Goal: Transaction & Acquisition: Purchase product/service

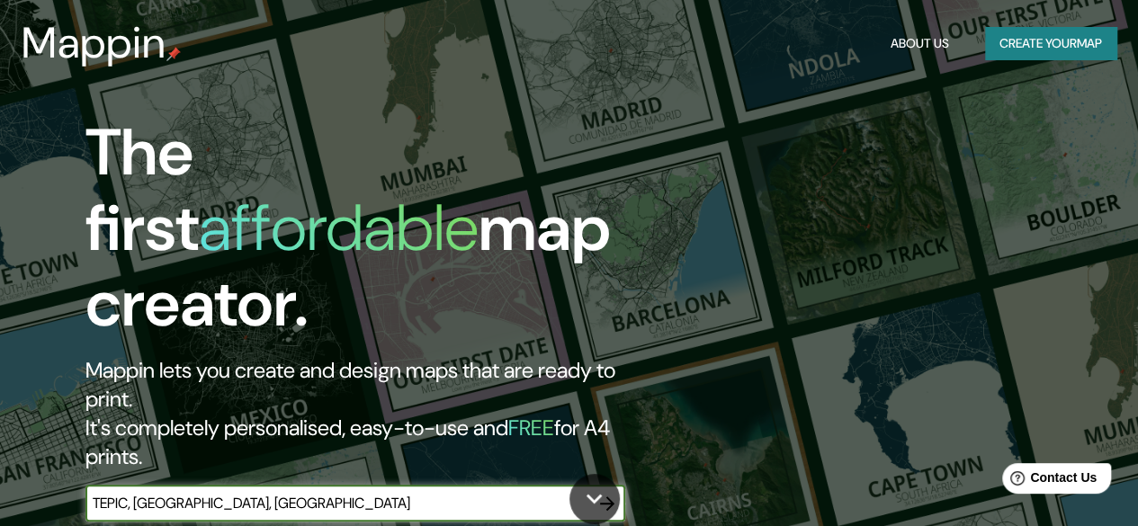
type input "TEPIC, [GEOGRAPHIC_DATA], [GEOGRAPHIC_DATA]"
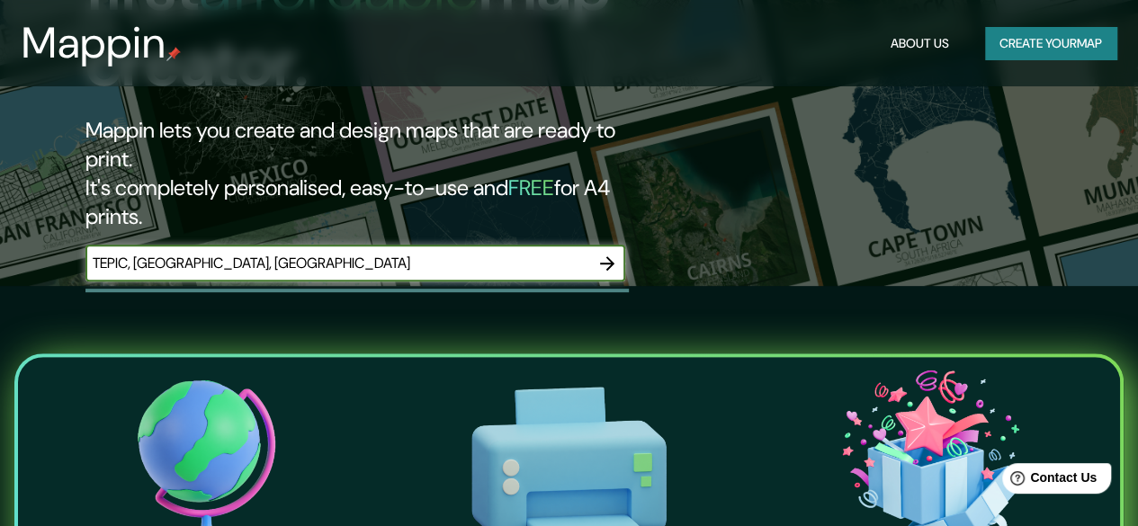
scroll to position [239, 0]
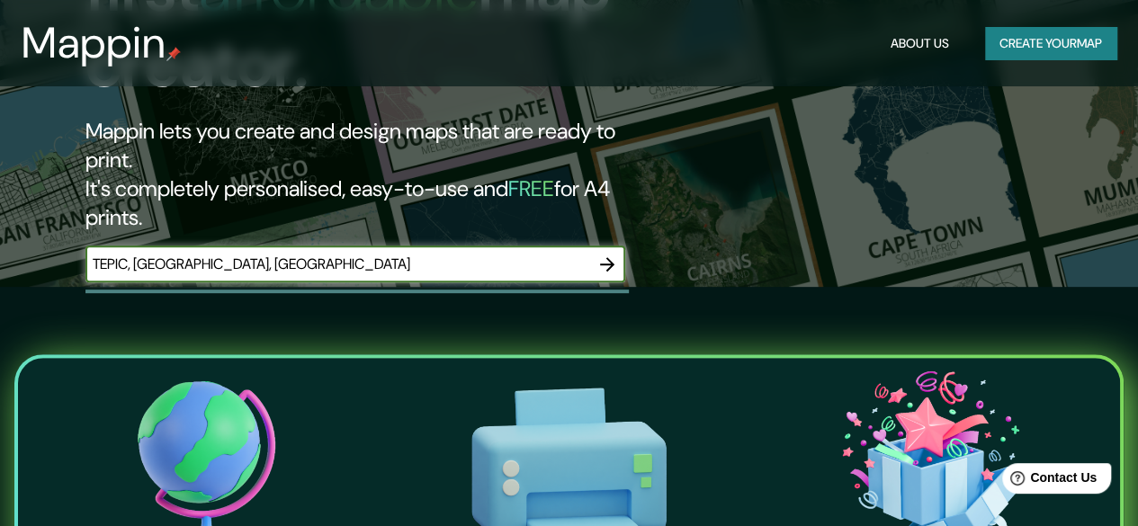
click at [611, 257] on icon "button" at bounding box center [607, 264] width 14 height 14
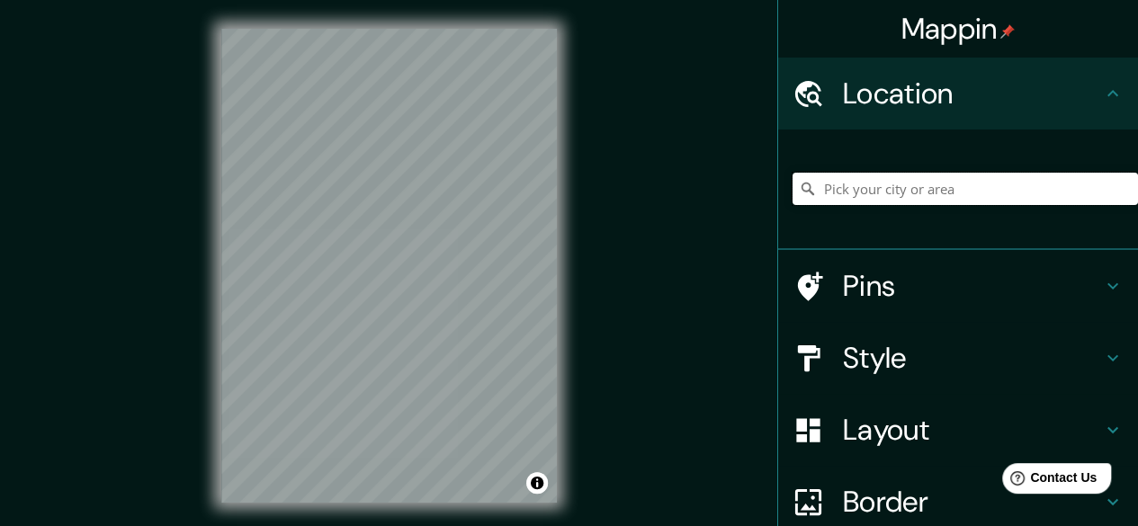
click at [870, 193] on input "Pick your city or area" at bounding box center [966, 189] width 346 height 32
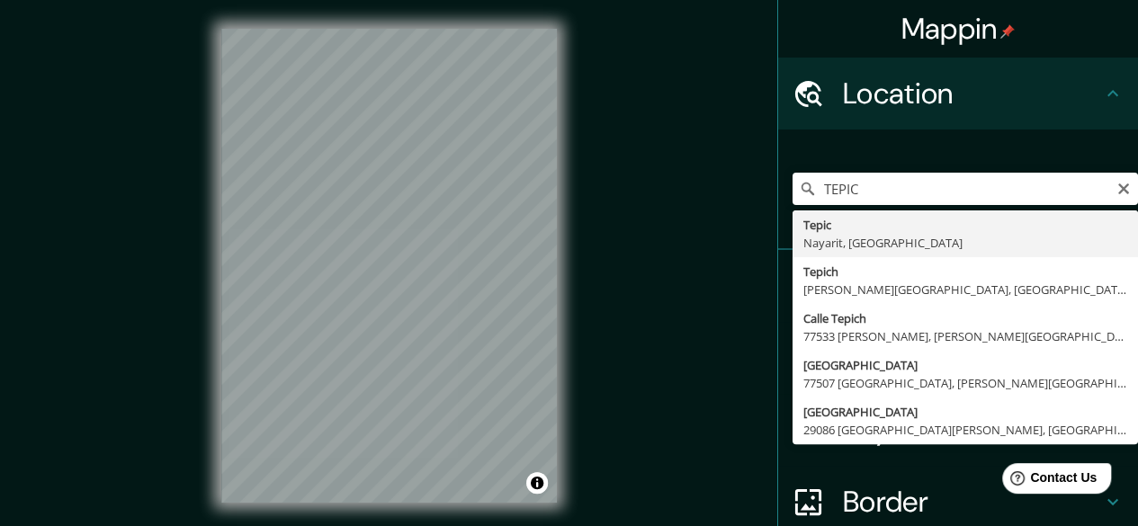
type input "Tepic, [GEOGRAPHIC_DATA], [GEOGRAPHIC_DATA]"
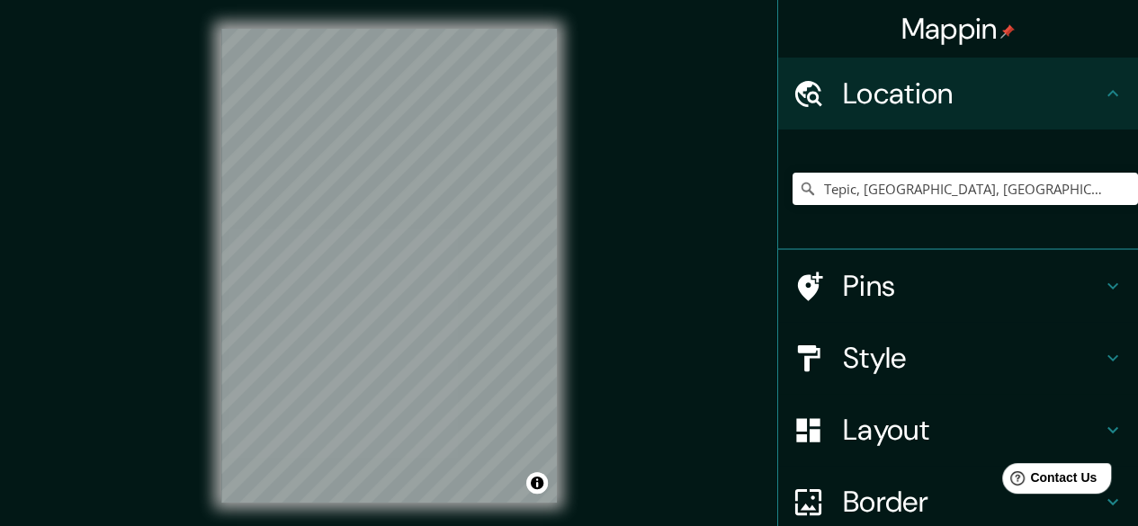
click at [901, 285] on h4 "Pins" at bounding box center [972, 286] width 259 height 36
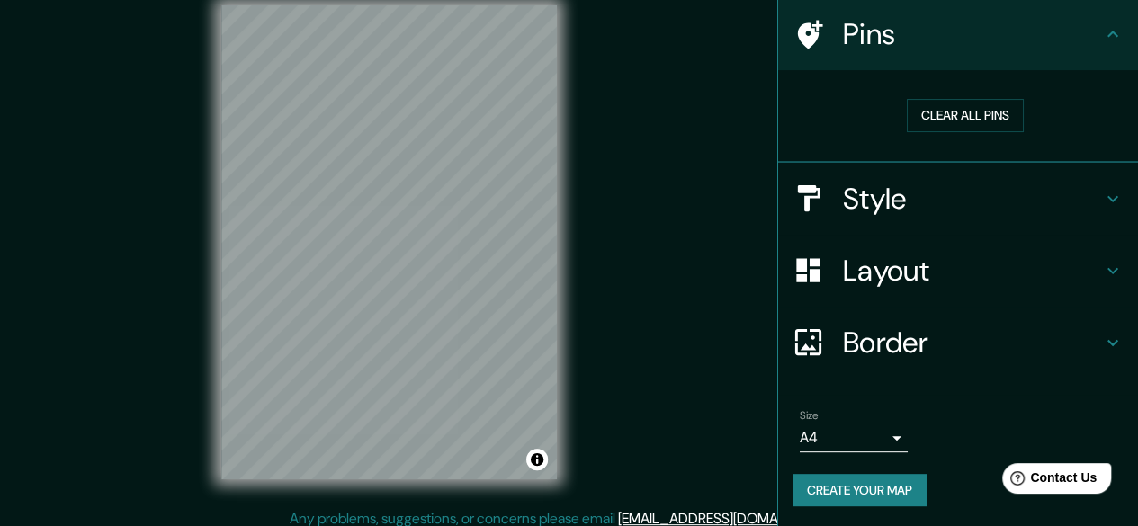
scroll to position [33, 0]
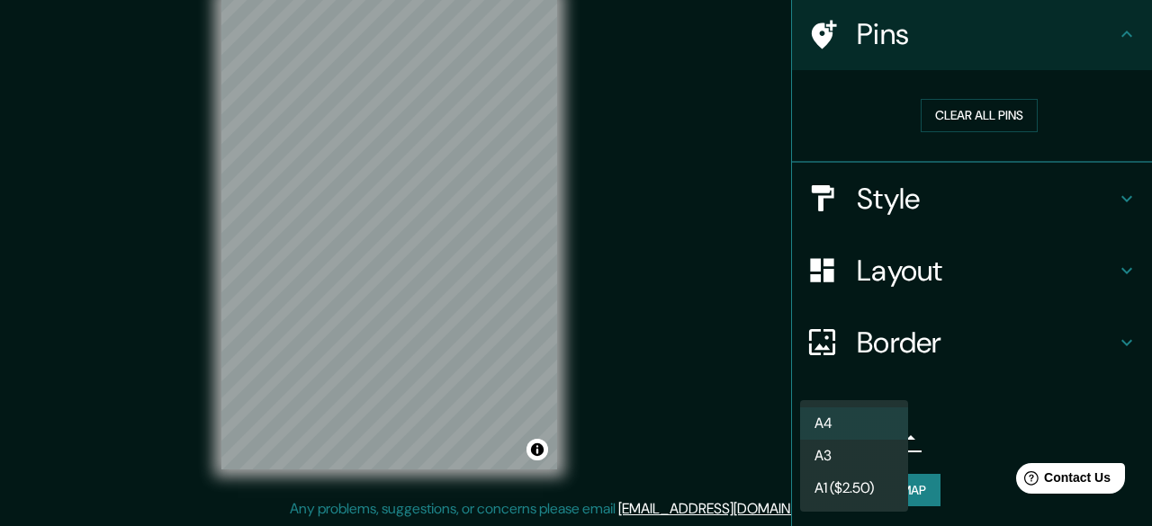
click at [876, 436] on body "Mappin Location [GEOGRAPHIC_DATA], [GEOGRAPHIC_DATA], [GEOGRAPHIC_DATA] Pins Cl…" at bounding box center [576, 230] width 1152 height 526
click at [878, 453] on li "A3" at bounding box center [854, 456] width 108 height 32
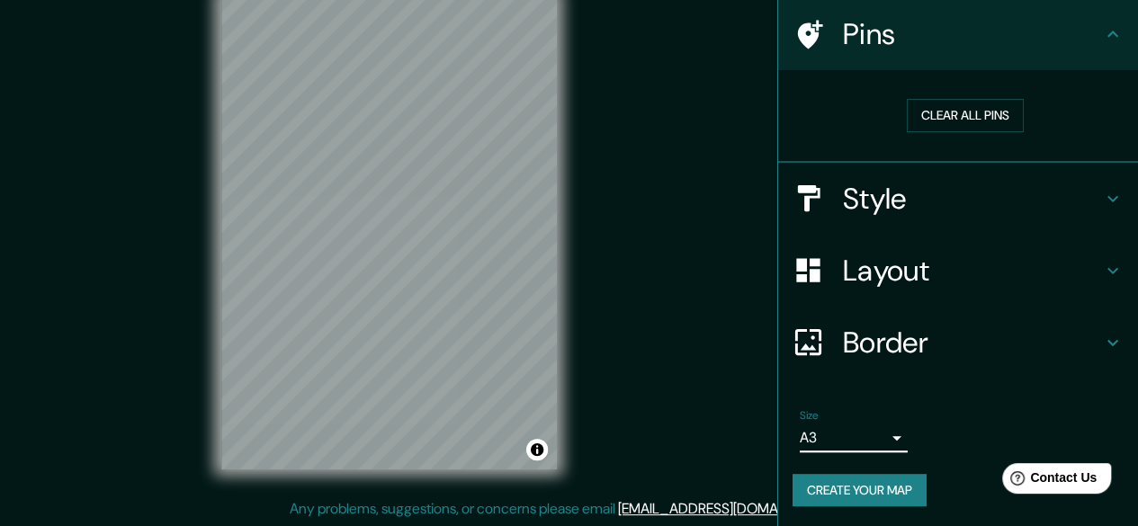
click at [882, 445] on body "Mappin Location [GEOGRAPHIC_DATA], [GEOGRAPHIC_DATA], [GEOGRAPHIC_DATA] Pins Cl…" at bounding box center [569, 230] width 1138 height 526
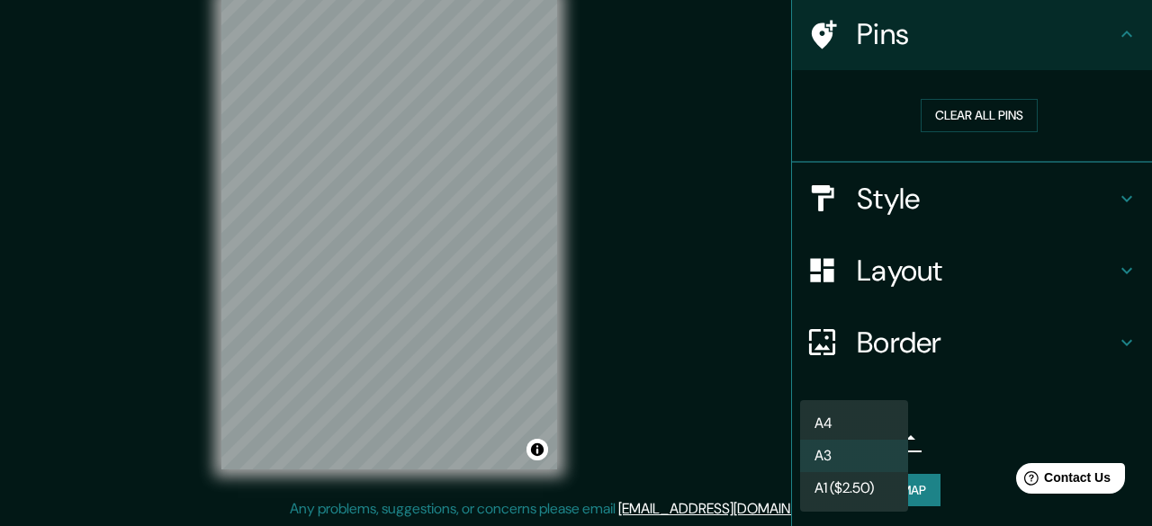
click at [873, 419] on li "A4" at bounding box center [854, 424] width 108 height 32
type input "single"
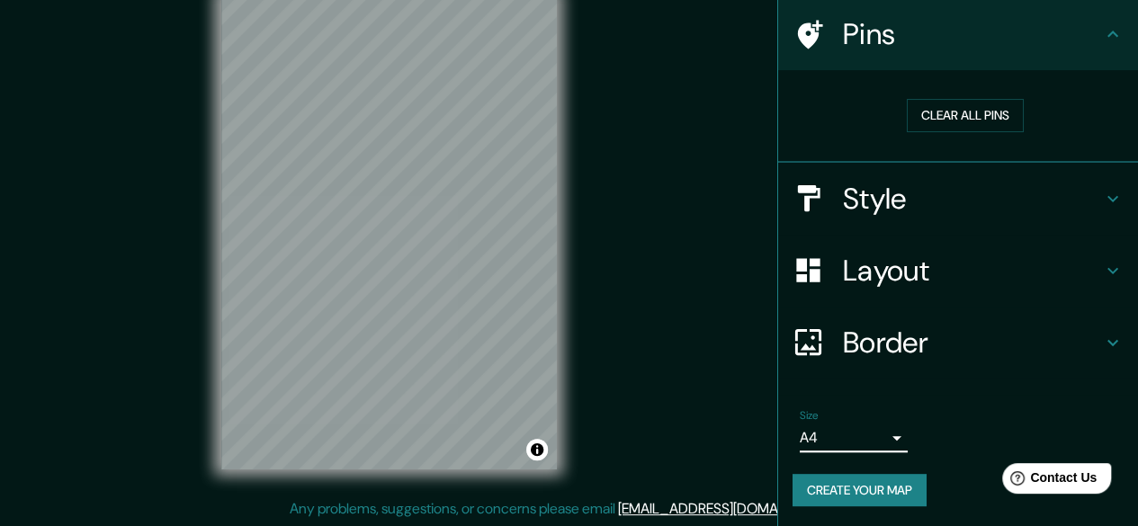
click at [643, 190] on div "Mappin Location [GEOGRAPHIC_DATA], [GEOGRAPHIC_DATA], [GEOGRAPHIC_DATA] Pins Cl…" at bounding box center [569, 247] width 1138 height 561
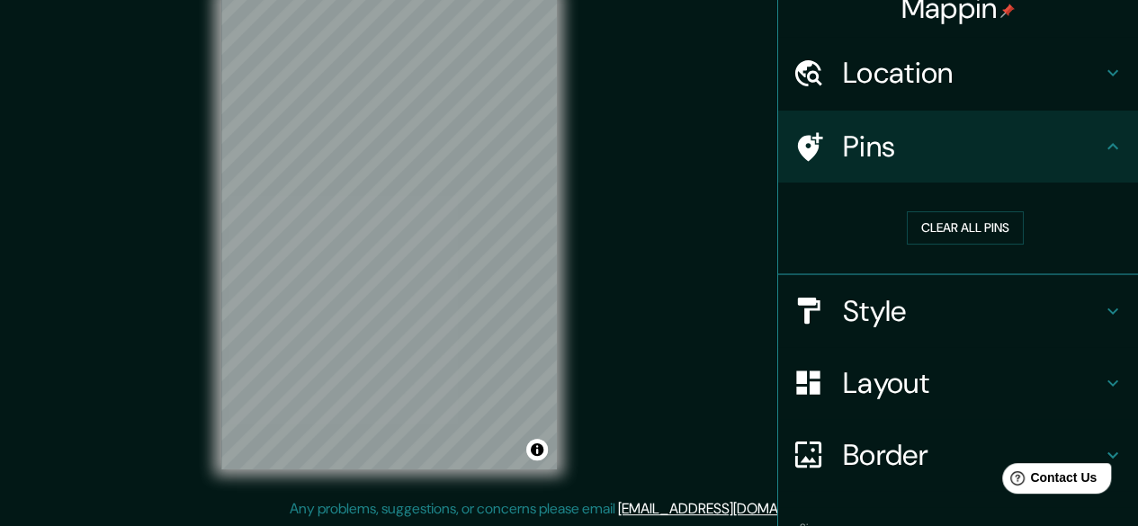
scroll to position [0, 0]
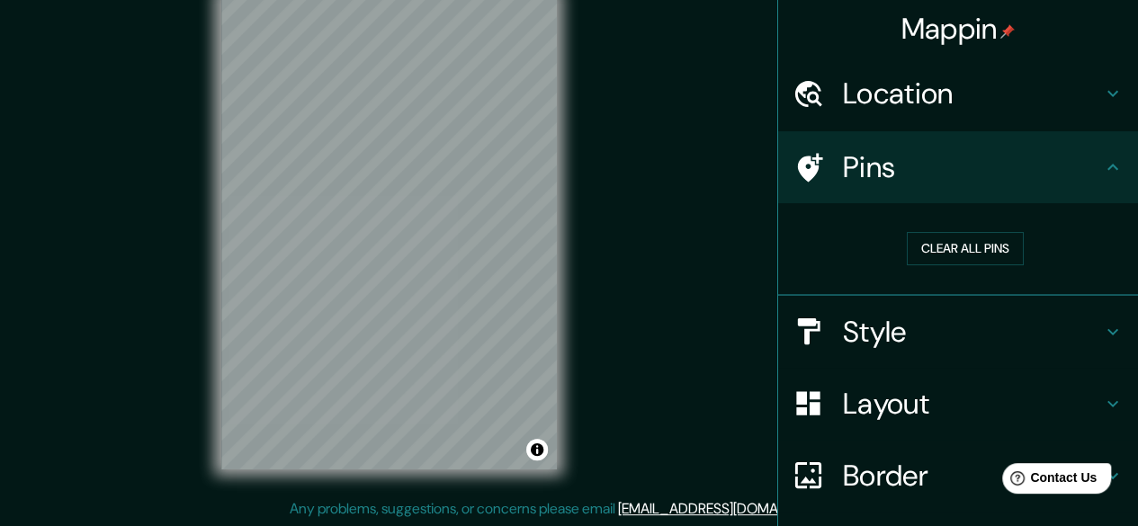
click at [1018, 124] on div "Location" at bounding box center [958, 94] width 360 height 72
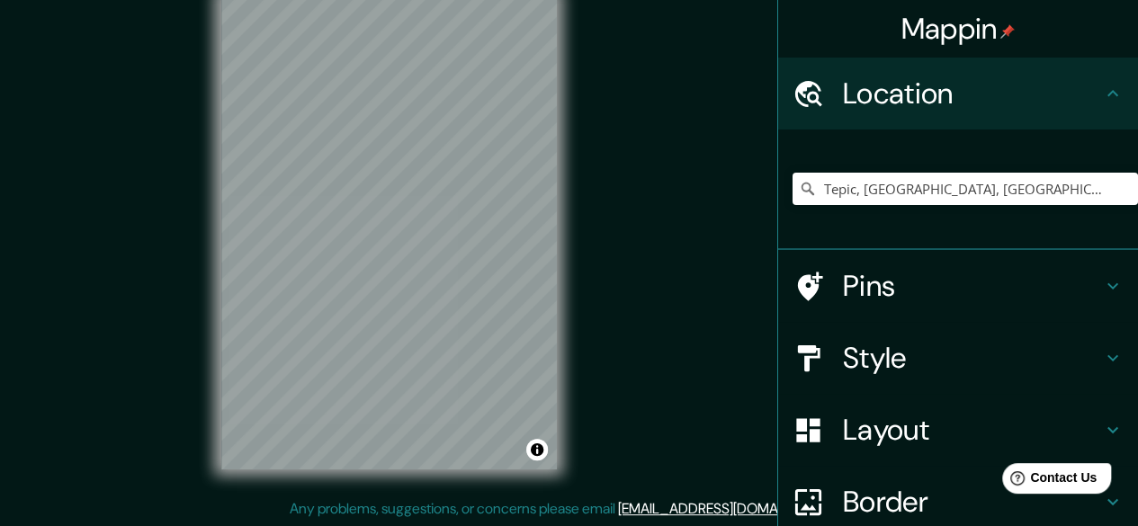
click at [1029, 265] on div "Pins" at bounding box center [958, 286] width 360 height 72
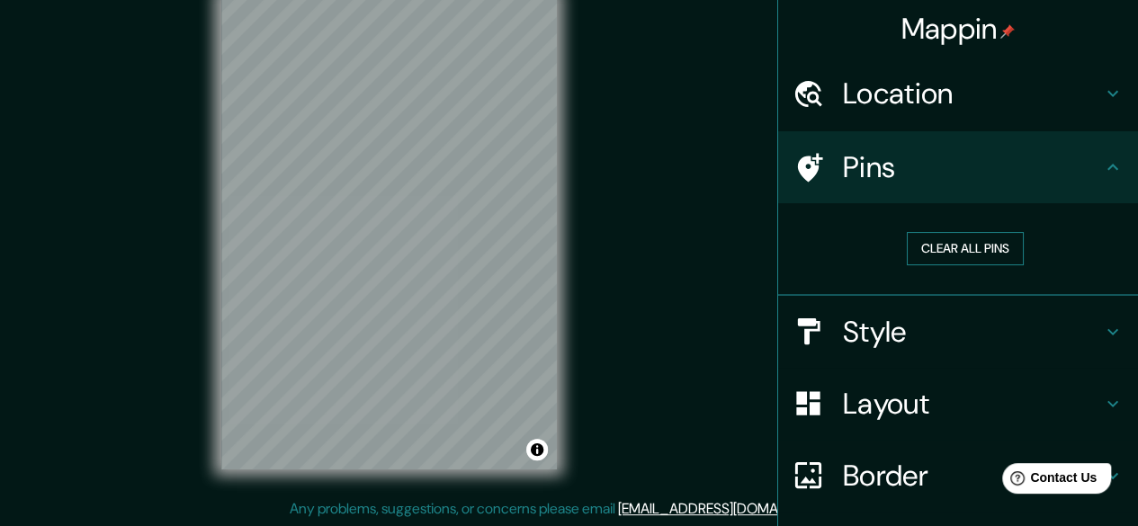
click at [985, 243] on button "Clear all pins" at bounding box center [965, 248] width 117 height 33
click at [921, 253] on button "Clear all pins" at bounding box center [965, 248] width 117 height 33
click at [416, 265] on div at bounding box center [418, 263] width 14 height 14
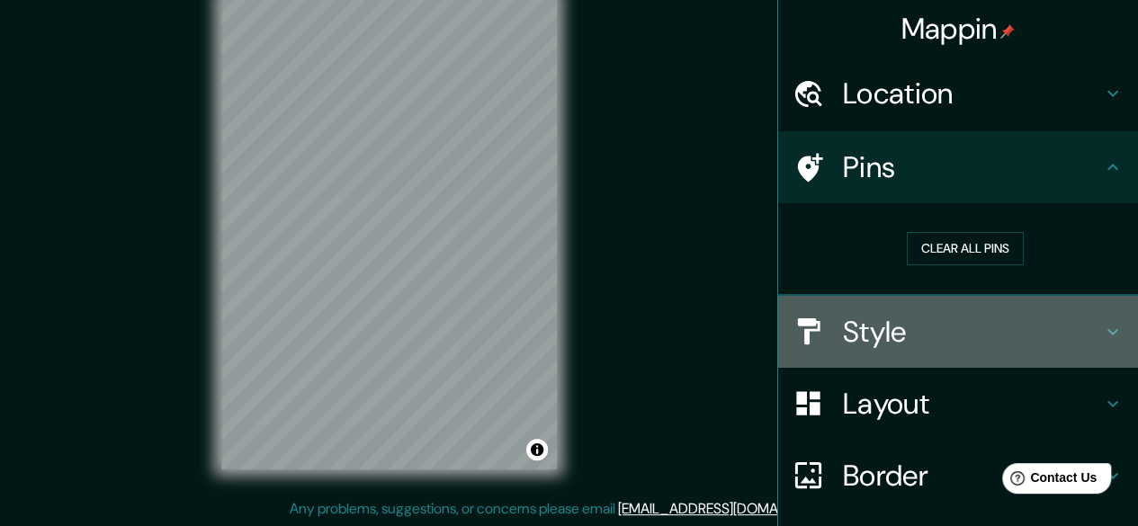
click at [827, 330] on div at bounding box center [818, 331] width 50 height 31
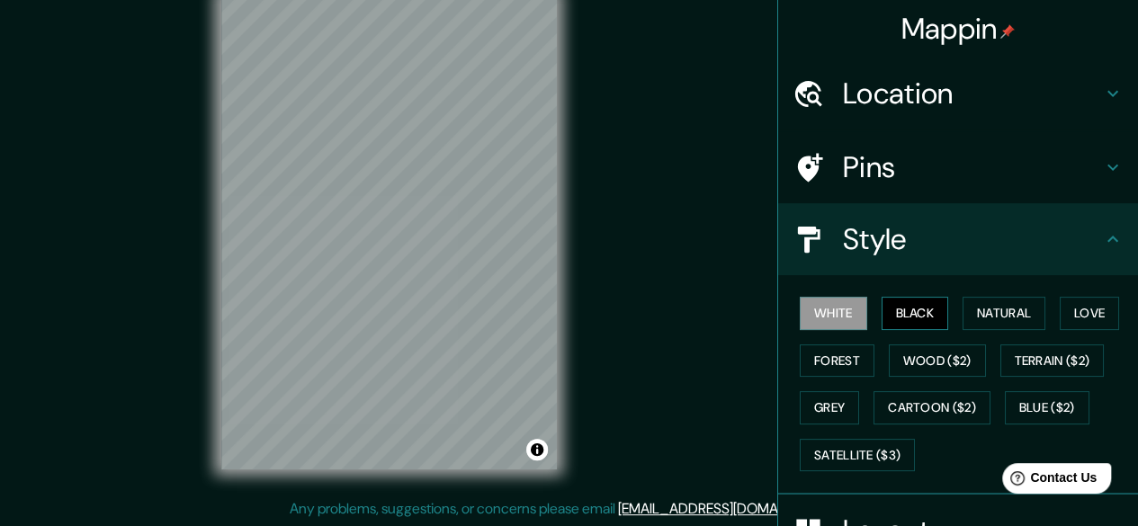
click at [902, 318] on button "Black" at bounding box center [915, 313] width 67 height 33
click at [972, 315] on button "Natural" at bounding box center [1004, 313] width 83 height 33
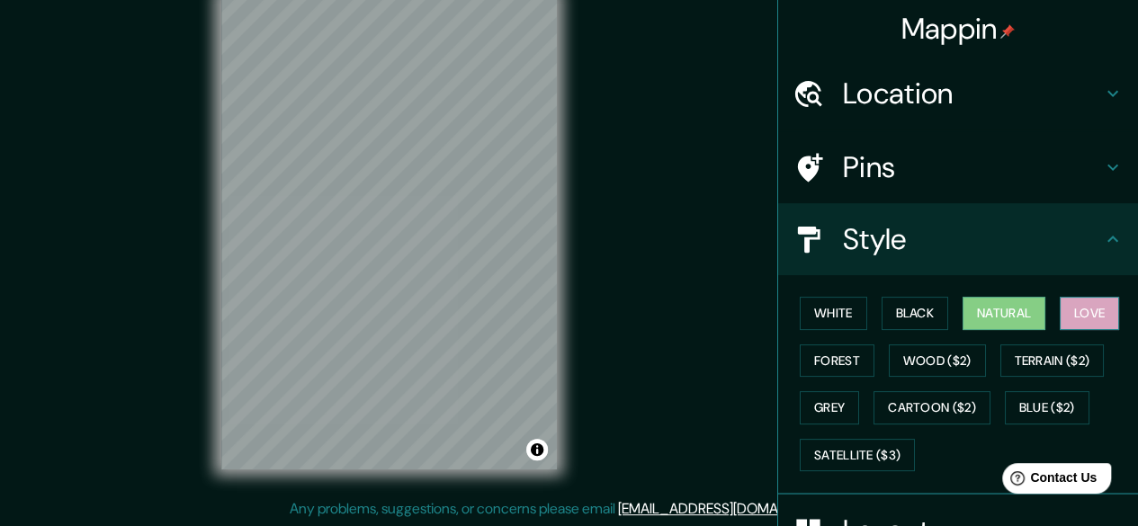
click at [1083, 309] on button "Love" at bounding box center [1089, 313] width 59 height 33
click at [822, 364] on button "Forest" at bounding box center [837, 361] width 75 height 33
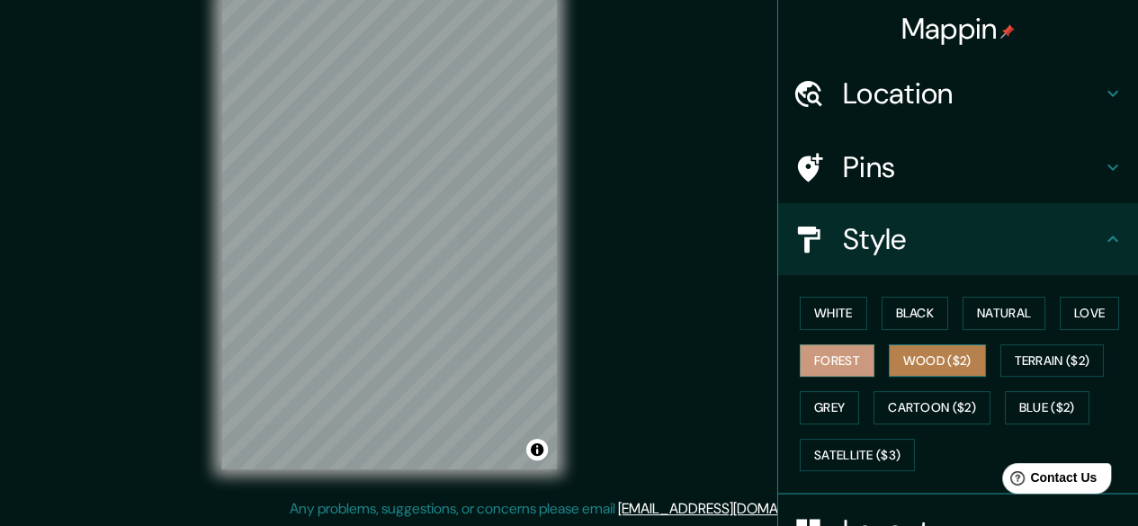
click at [909, 362] on button "Wood ($2)" at bounding box center [937, 361] width 97 height 33
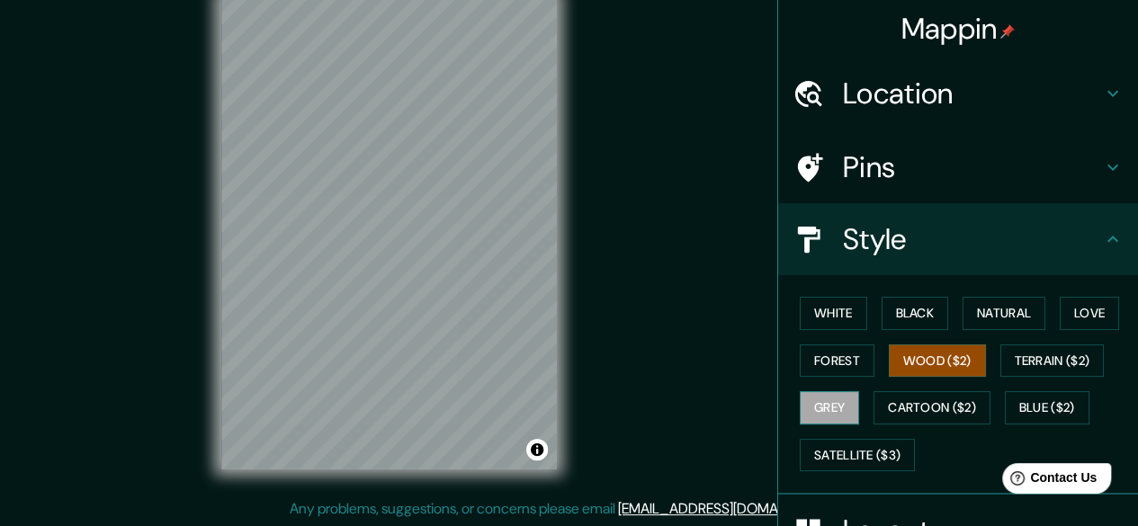
click at [818, 402] on button "Grey" at bounding box center [829, 407] width 59 height 33
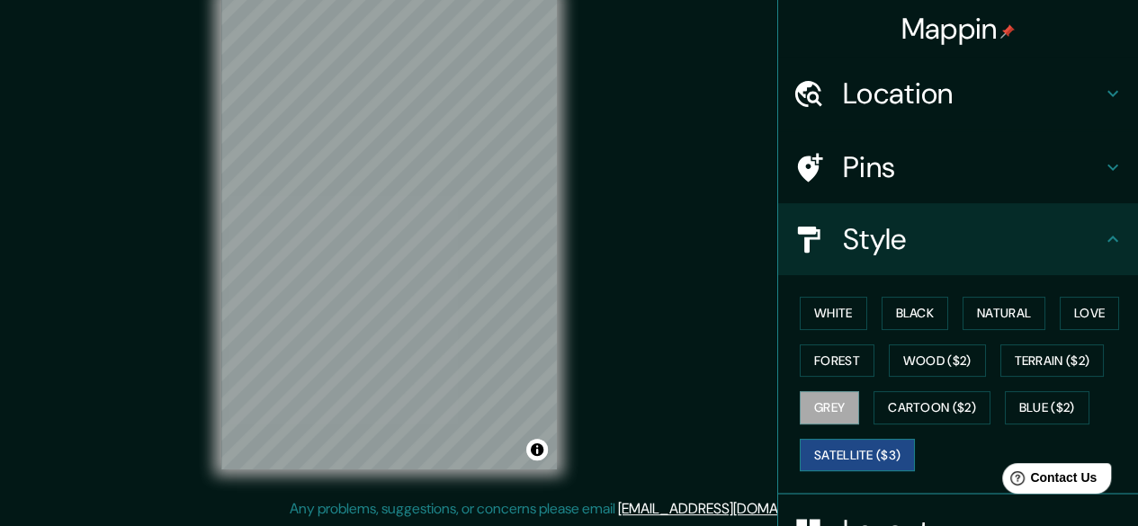
click at [833, 454] on button "Satellite ($3)" at bounding box center [857, 455] width 115 height 33
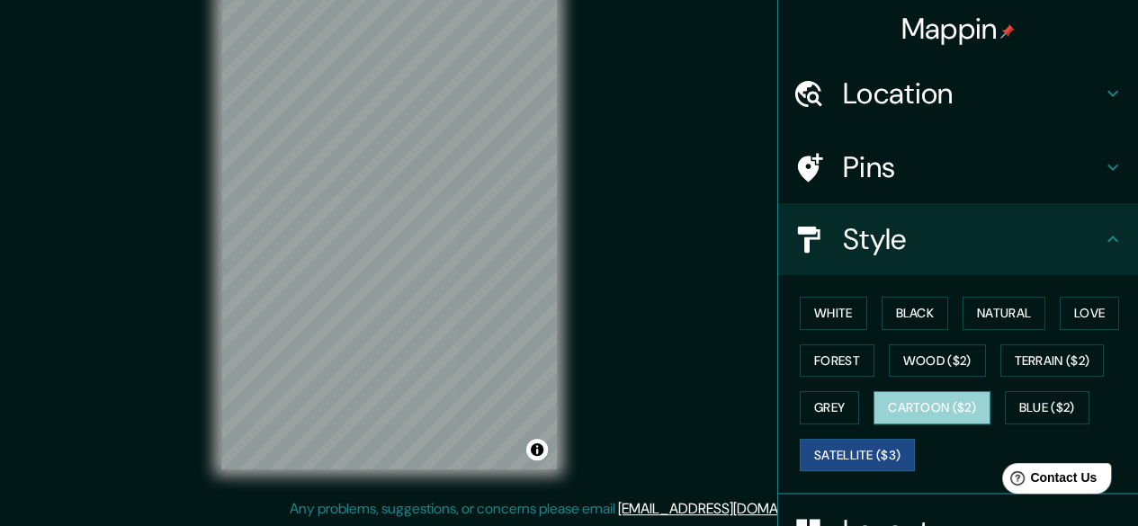
click at [908, 402] on button "Cartoon ($2)" at bounding box center [932, 407] width 117 height 33
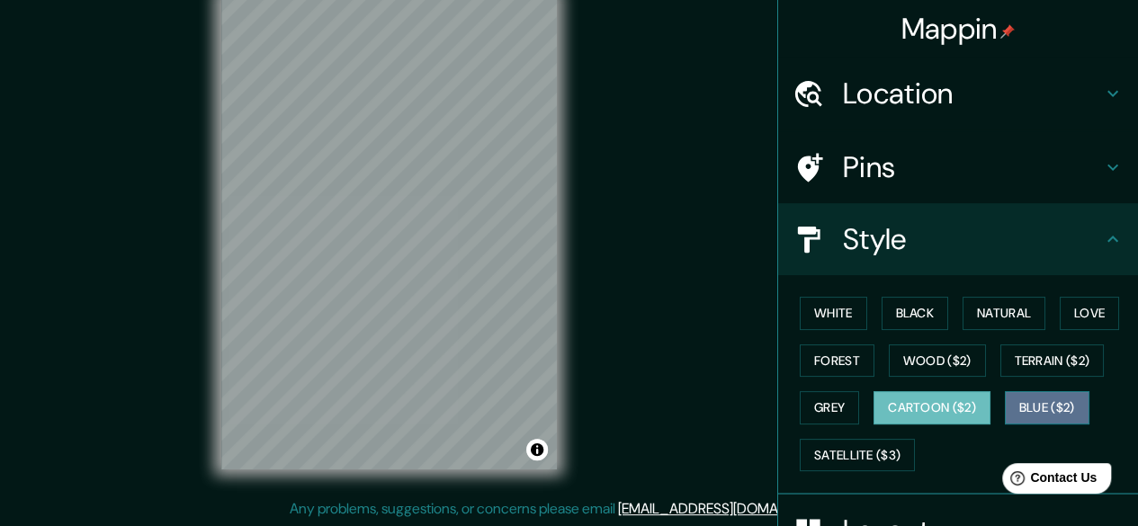
click at [1034, 408] on button "Blue ($2)" at bounding box center [1047, 407] width 85 height 33
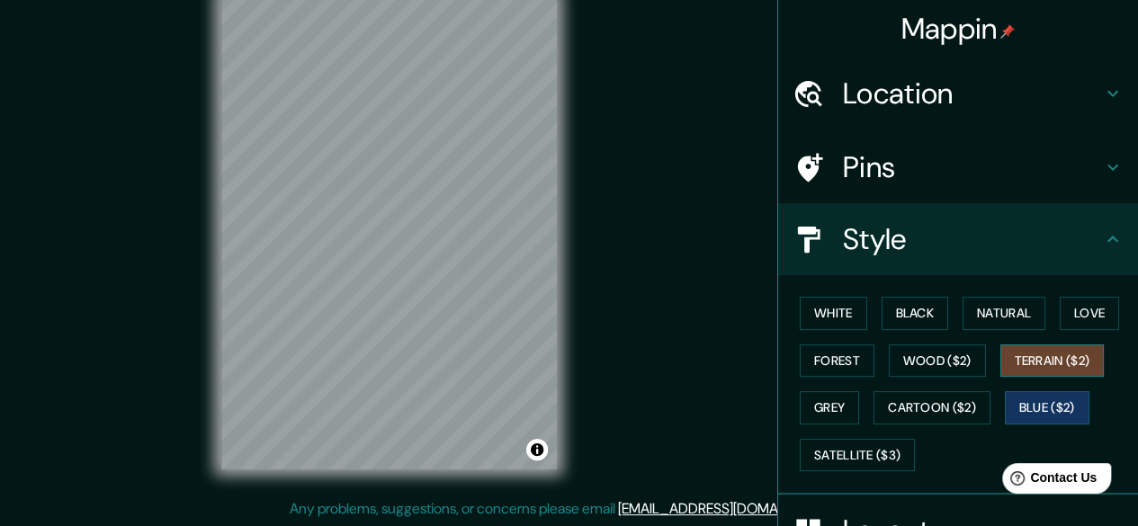
click at [1056, 359] on button "Terrain ($2)" at bounding box center [1053, 361] width 104 height 33
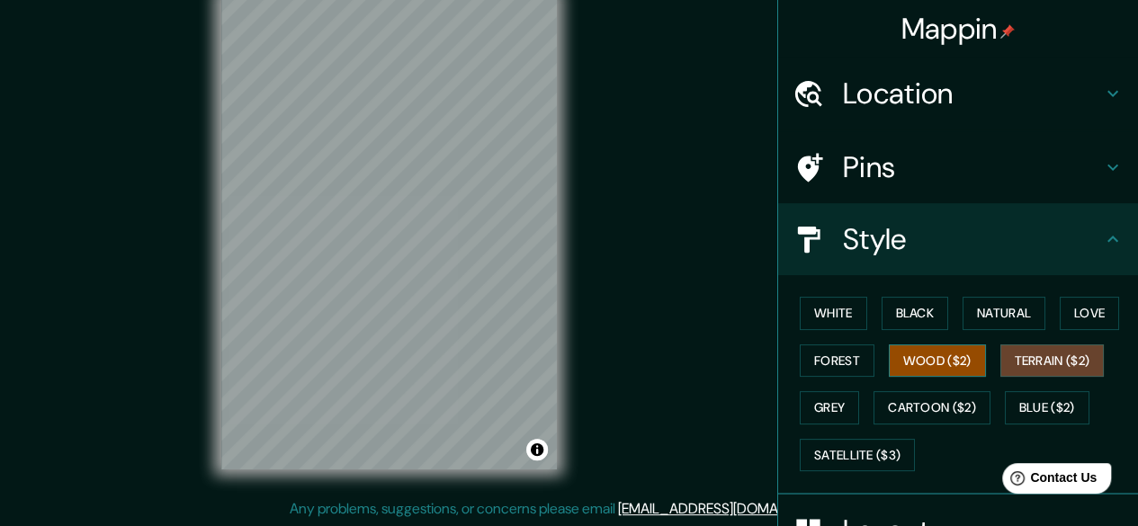
click at [929, 365] on button "Wood ($2)" at bounding box center [937, 361] width 97 height 33
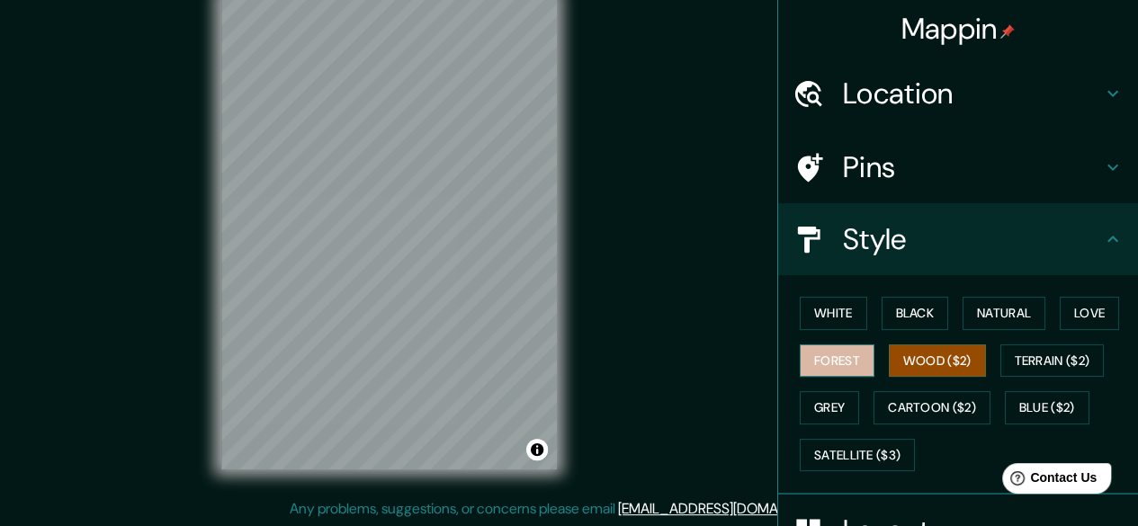
click at [800, 369] on button "Forest" at bounding box center [837, 361] width 75 height 33
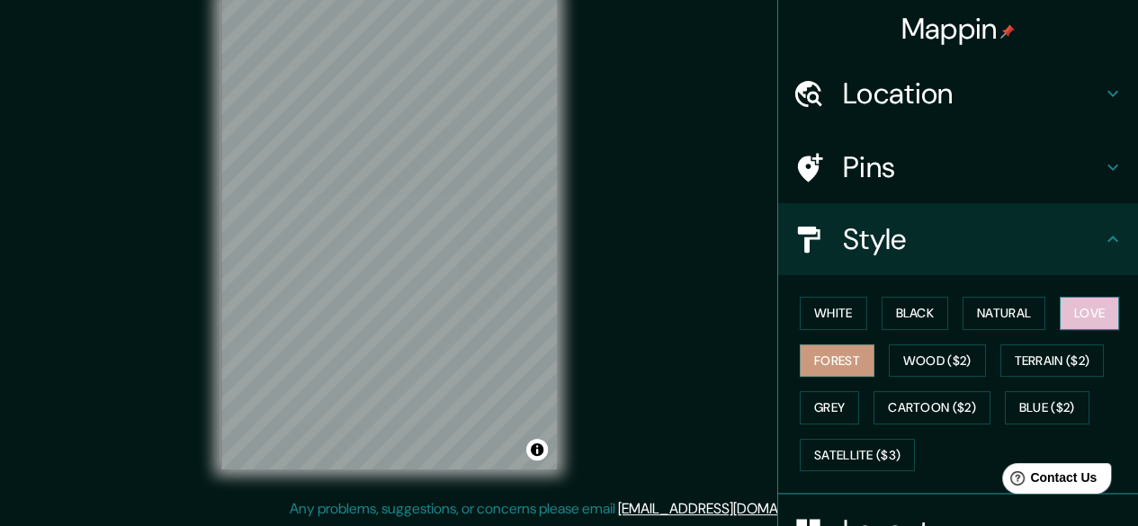
click at [1074, 316] on button "Love" at bounding box center [1089, 313] width 59 height 33
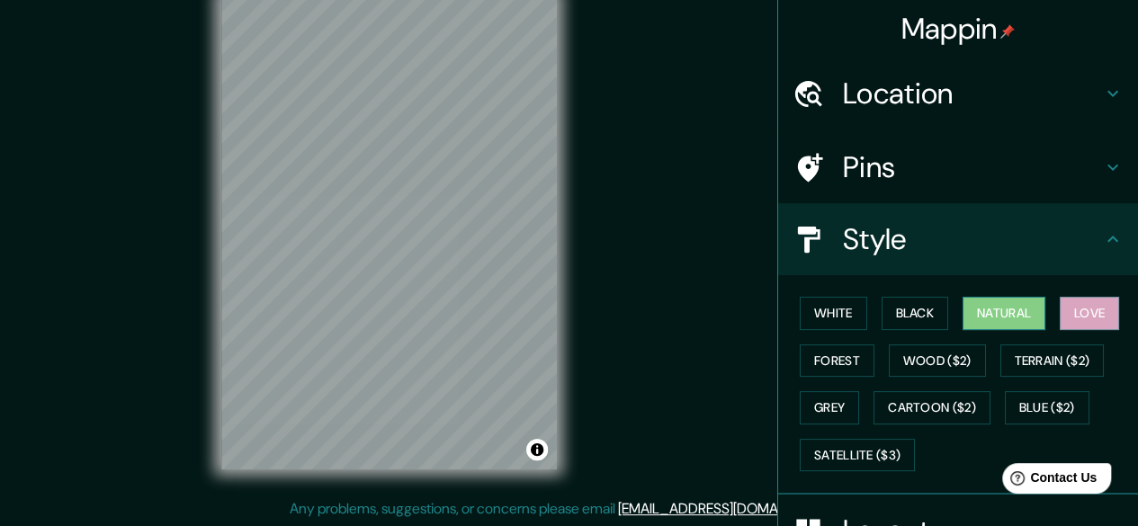
click at [993, 325] on button "Natural" at bounding box center [1004, 313] width 83 height 33
click at [925, 319] on button "Black" at bounding box center [915, 313] width 67 height 33
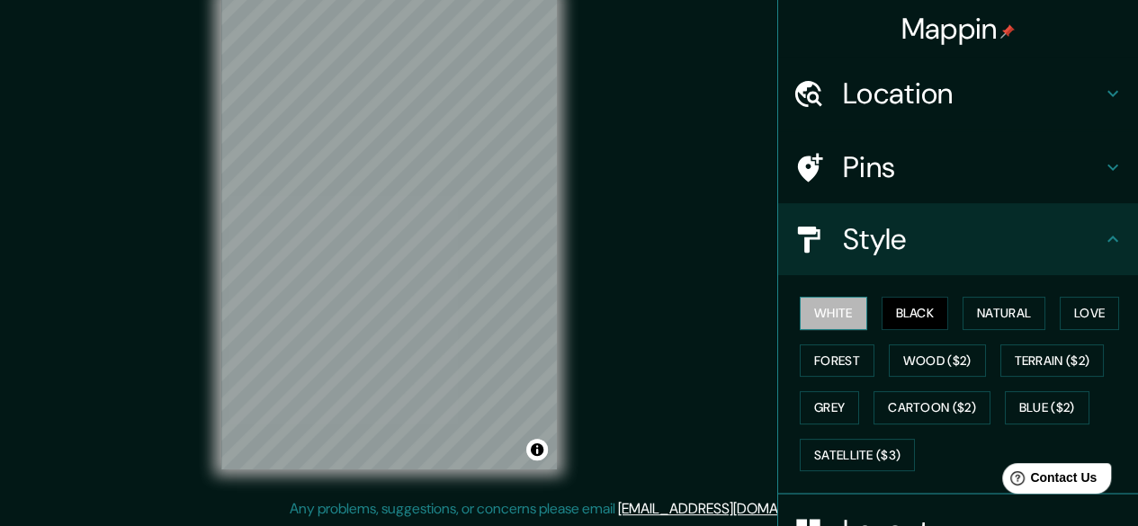
click at [834, 312] on button "White" at bounding box center [833, 313] width 67 height 33
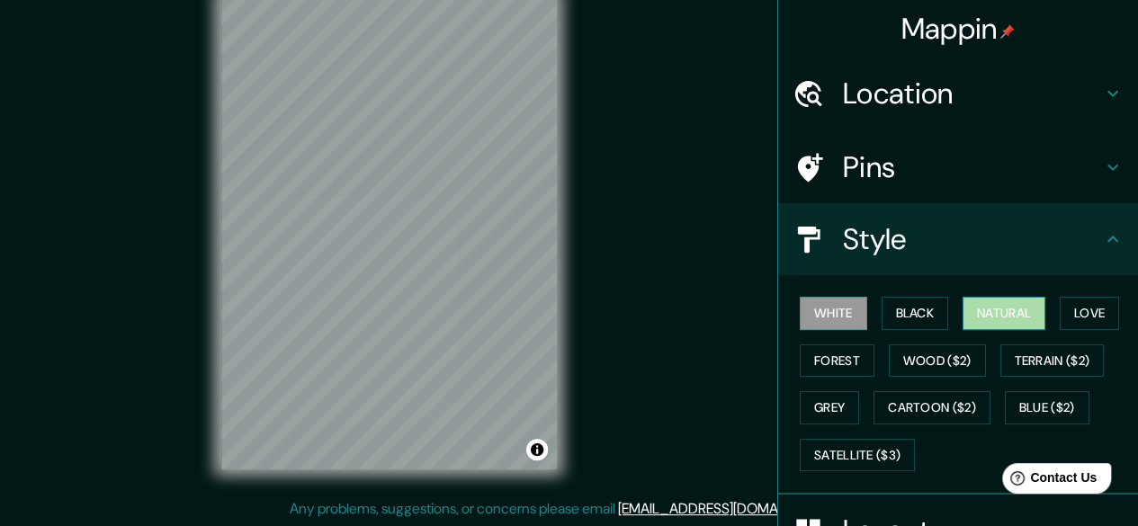
click at [1005, 312] on button "Natural" at bounding box center [1004, 313] width 83 height 33
click at [1087, 240] on h4 "Style" at bounding box center [972, 239] width 259 height 36
click at [1102, 247] on icon at bounding box center [1113, 240] width 22 height 22
click at [1106, 244] on icon at bounding box center [1113, 240] width 22 height 22
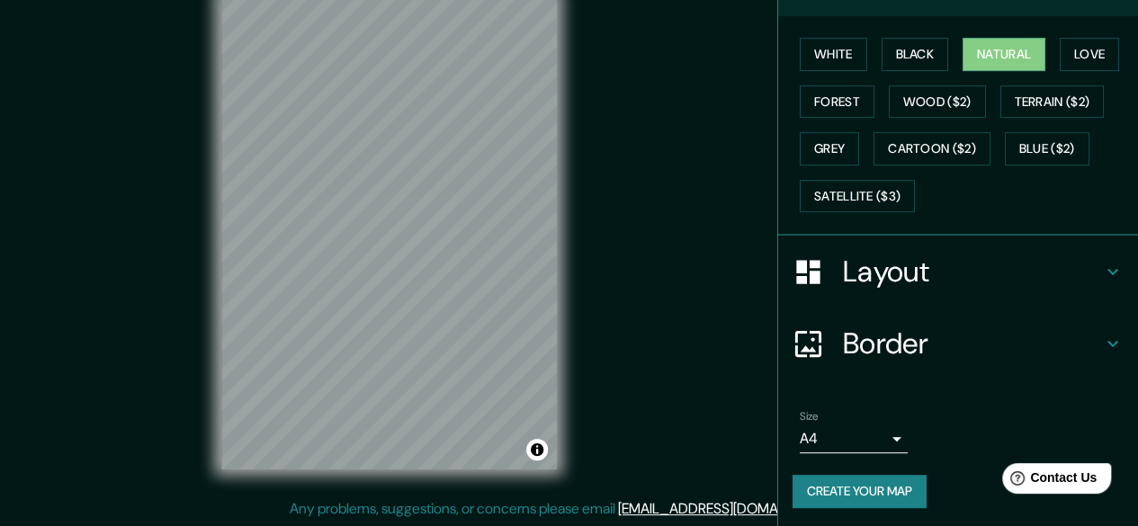
drag, startPoint x: 1042, startPoint y: 276, endPoint x: 1063, endPoint y: 273, distance: 21.0
click at [1043, 276] on h4 "Layout" at bounding box center [972, 272] width 259 height 36
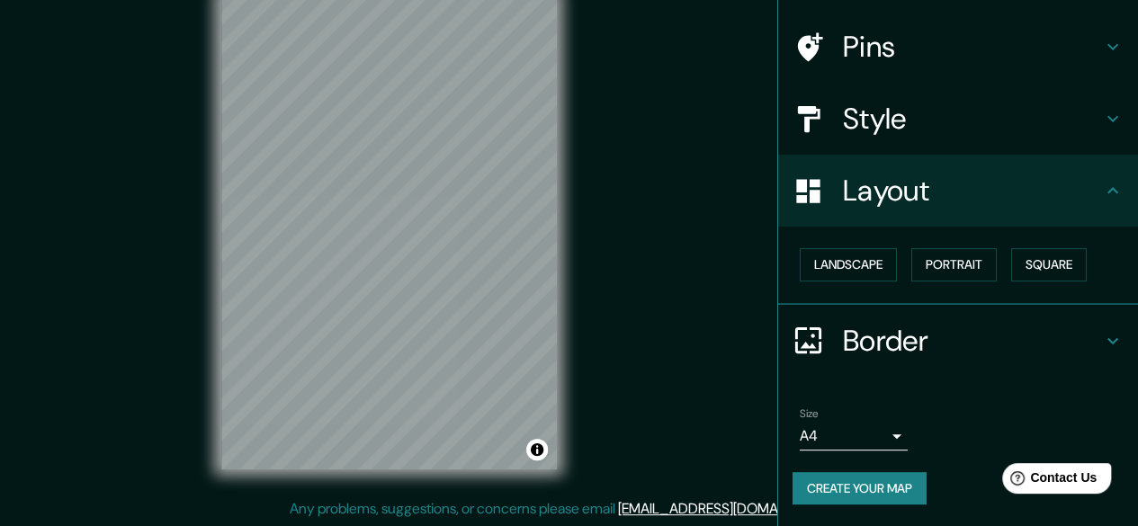
scroll to position [119, 0]
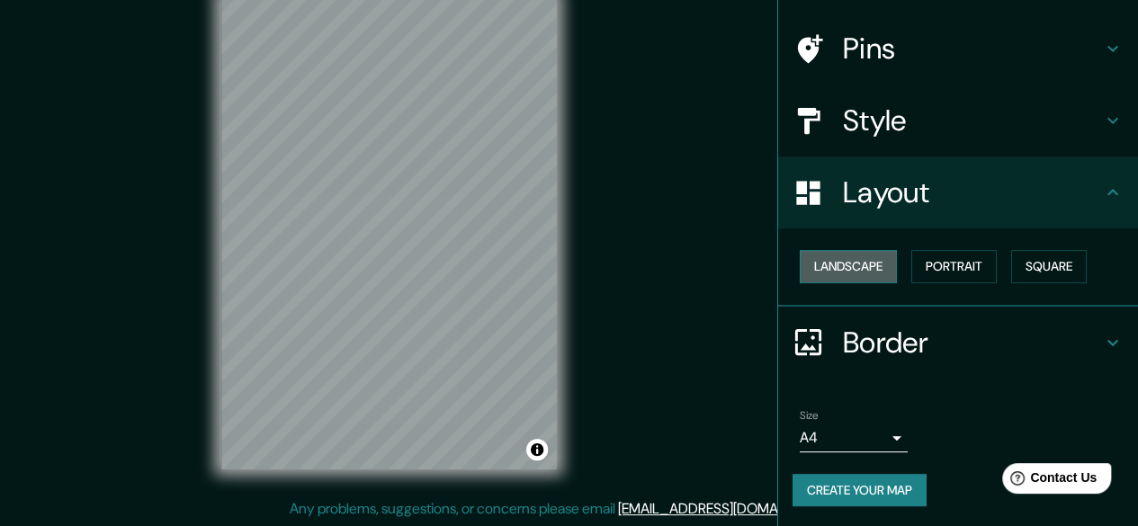
click at [846, 274] on button "Landscape" at bounding box center [848, 266] width 97 height 33
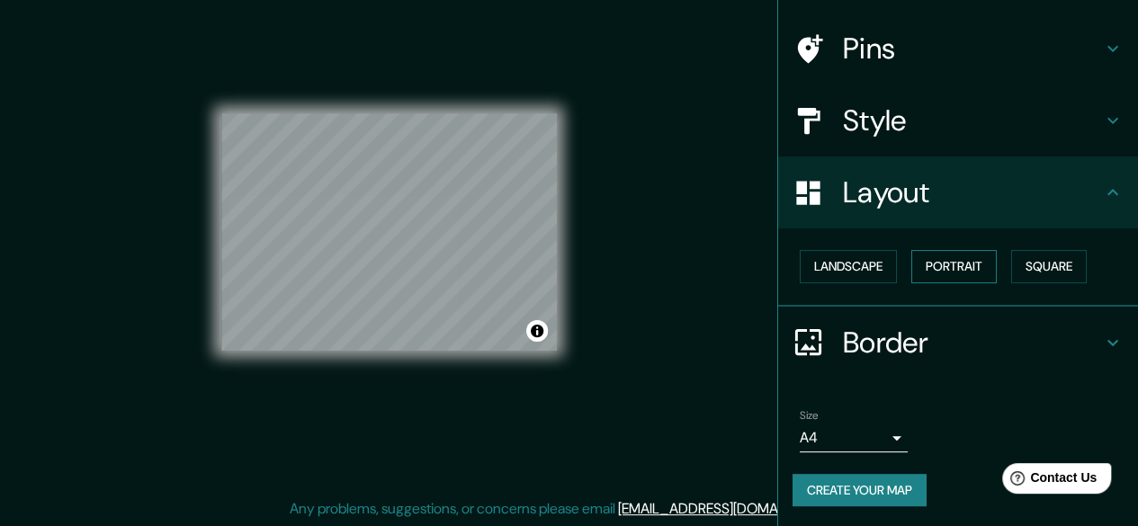
click at [945, 266] on button "Portrait" at bounding box center [954, 266] width 85 height 33
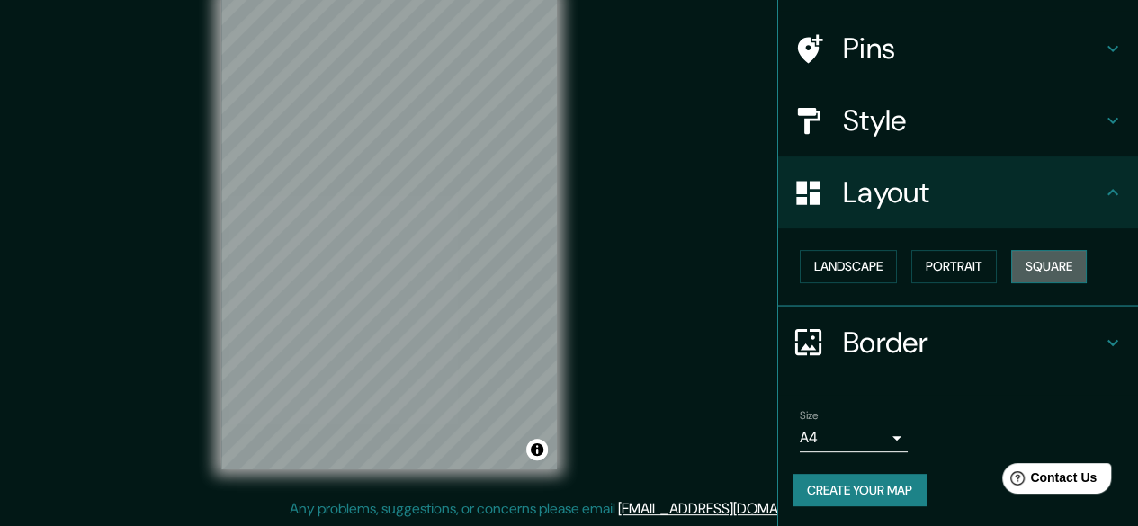
click at [1014, 258] on button "Square" at bounding box center [1049, 266] width 76 height 33
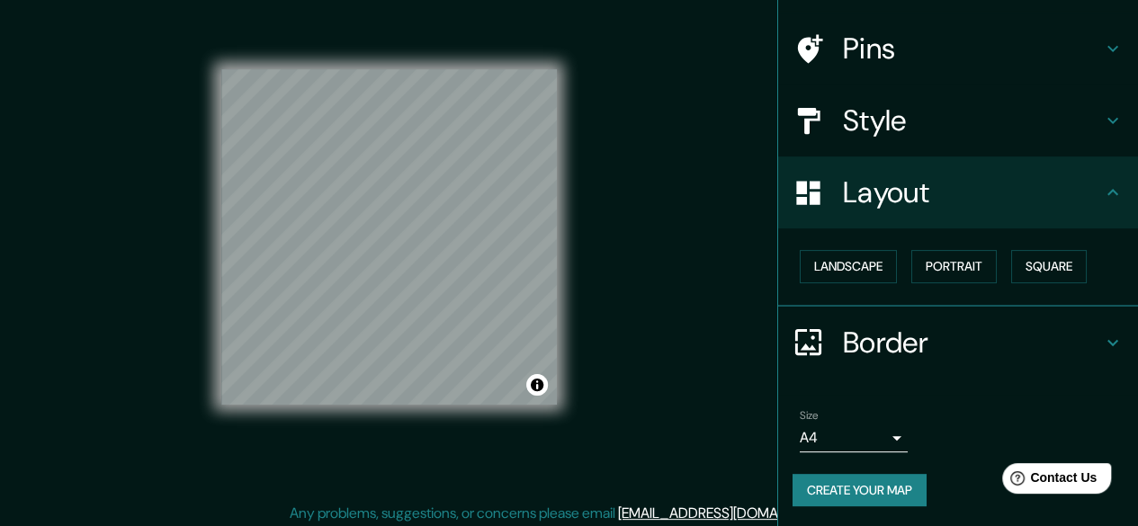
scroll to position [27, 0]
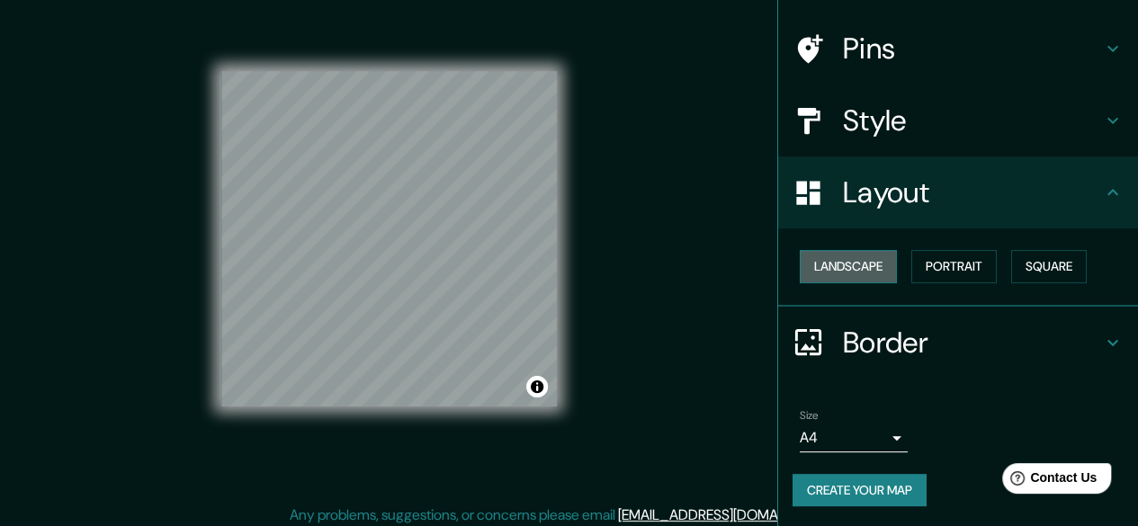
click at [842, 267] on button "Landscape" at bounding box center [848, 266] width 97 height 33
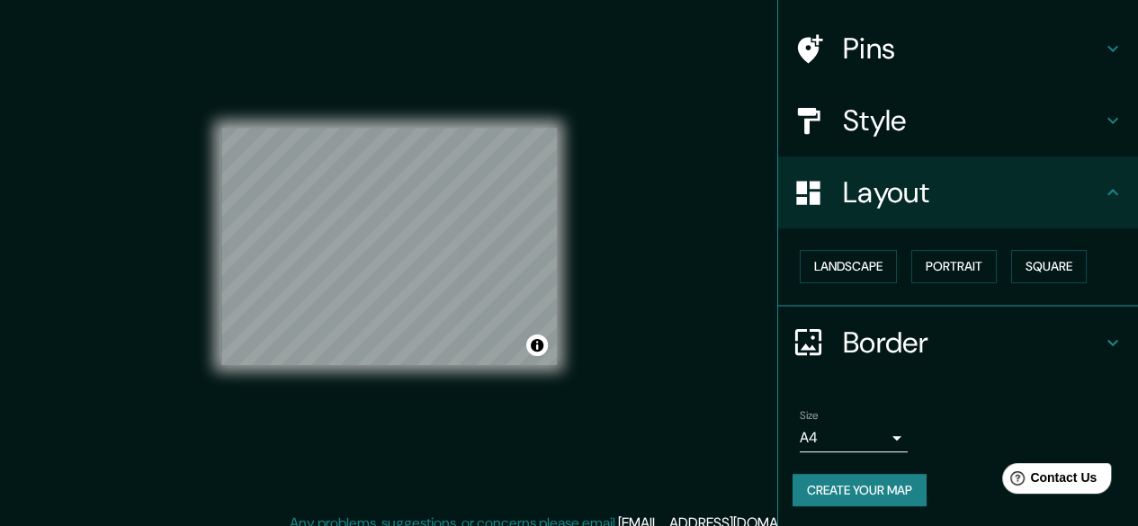
scroll to position [11, 0]
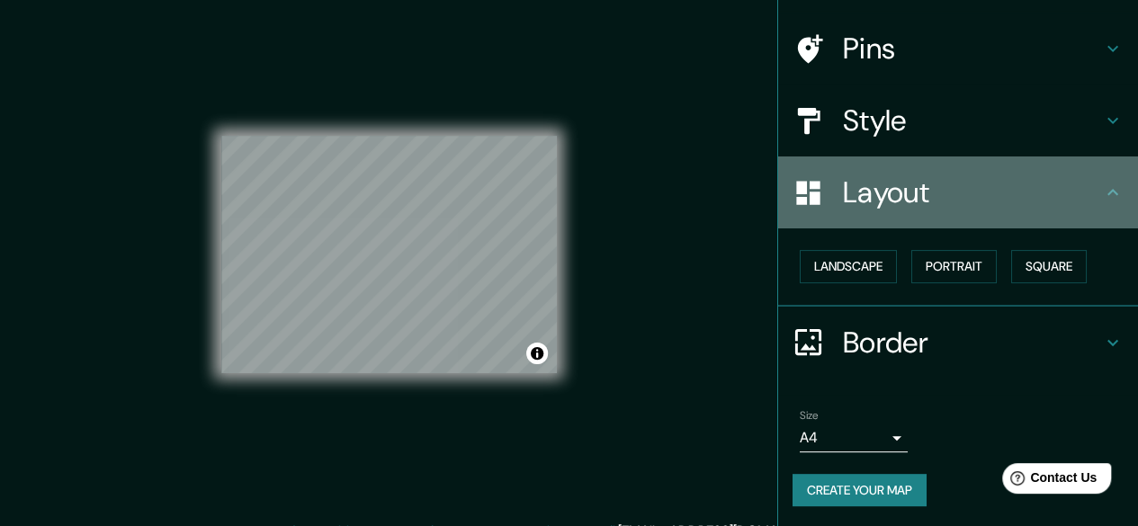
click at [1102, 200] on icon at bounding box center [1113, 193] width 22 height 22
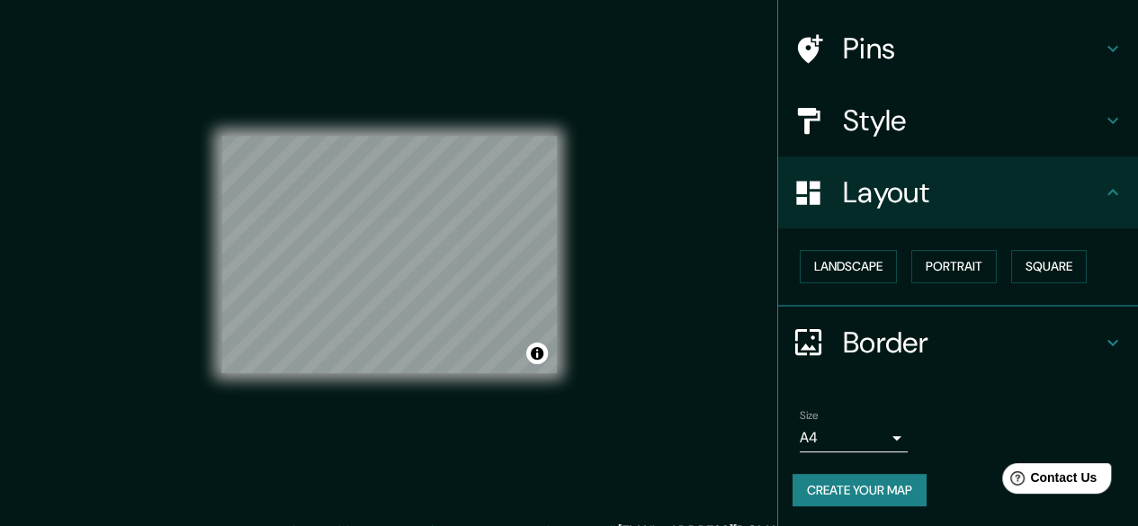
click at [1106, 335] on icon at bounding box center [1113, 343] width 22 height 22
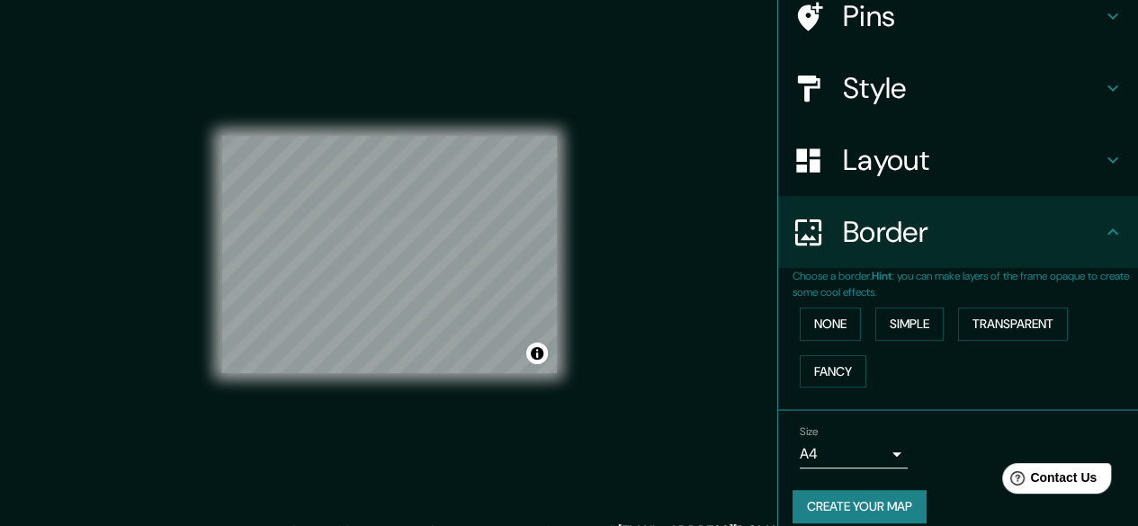
scroll to position [167, 0]
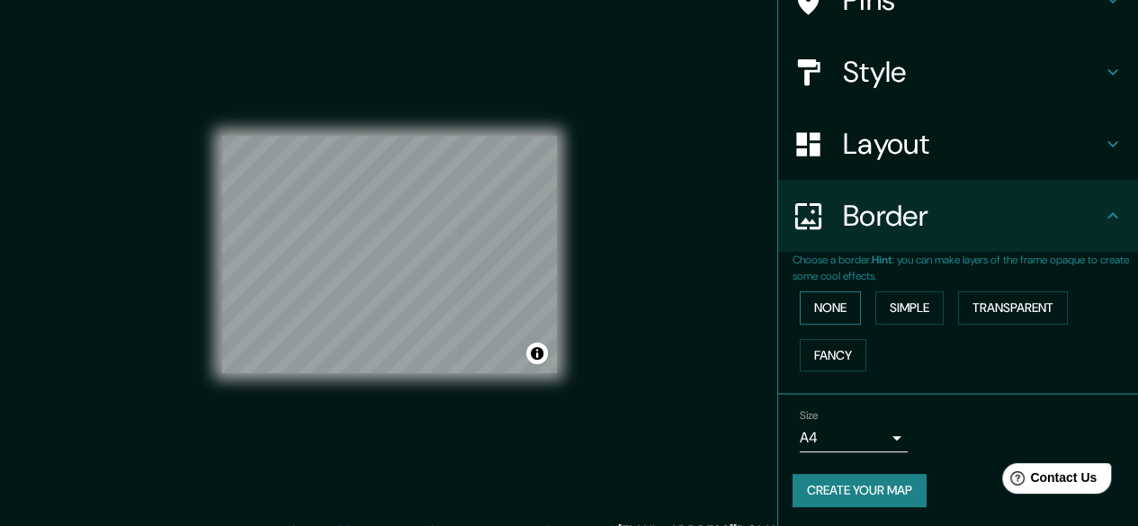
click at [800, 301] on button "None" at bounding box center [830, 308] width 61 height 33
click at [914, 310] on button "Simple" at bounding box center [910, 308] width 68 height 33
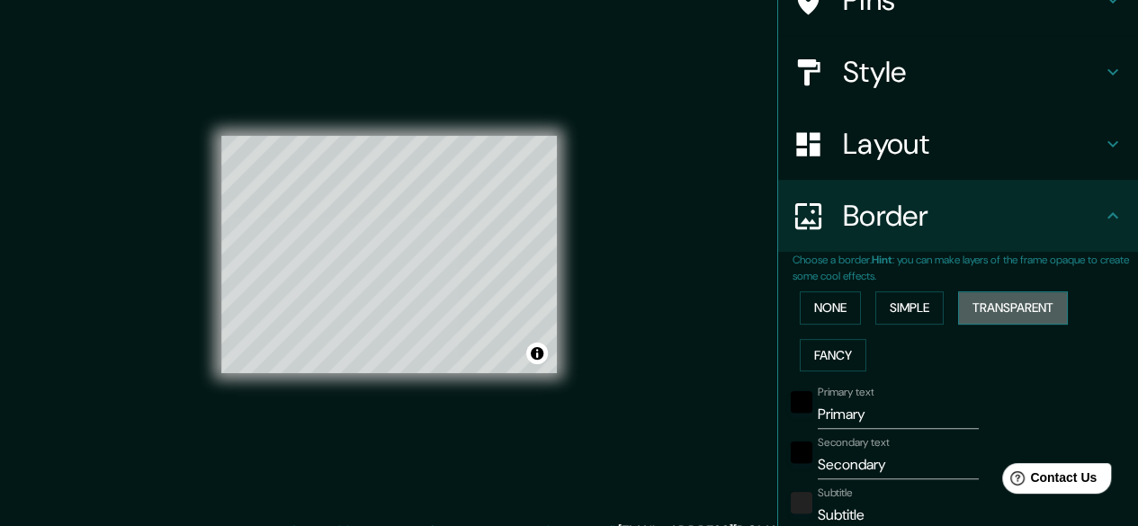
click at [975, 303] on button "Transparent" at bounding box center [1013, 308] width 110 height 33
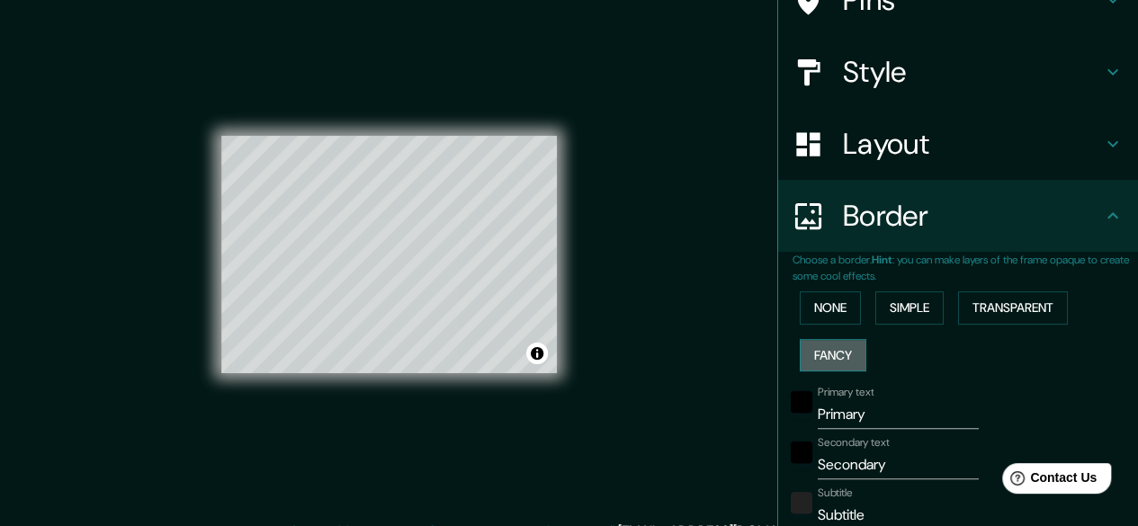
click at [839, 357] on button "Fancy" at bounding box center [833, 355] width 67 height 33
click at [824, 319] on button "None" at bounding box center [830, 308] width 61 height 33
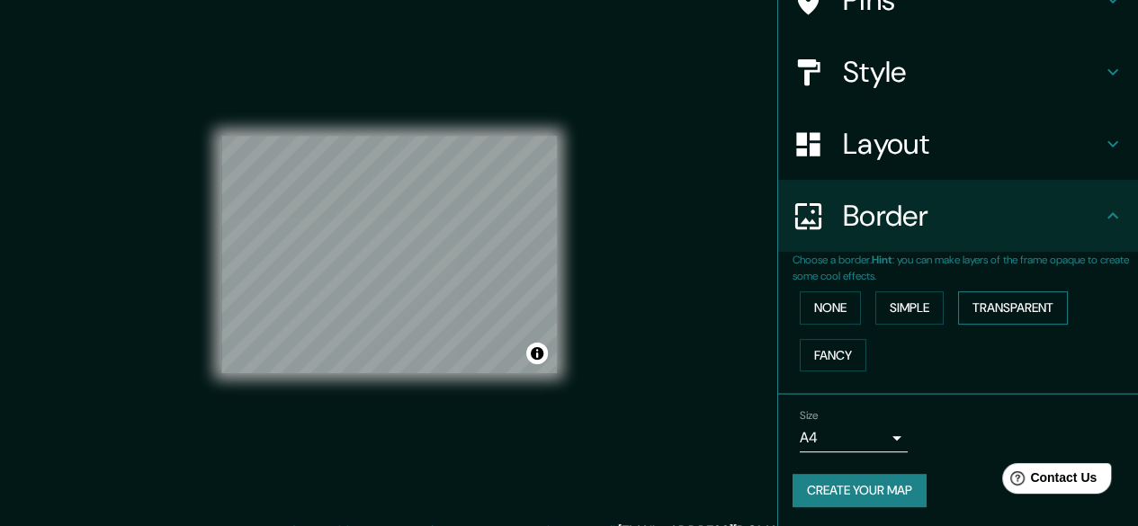
click at [1028, 309] on button "Transparent" at bounding box center [1013, 308] width 110 height 33
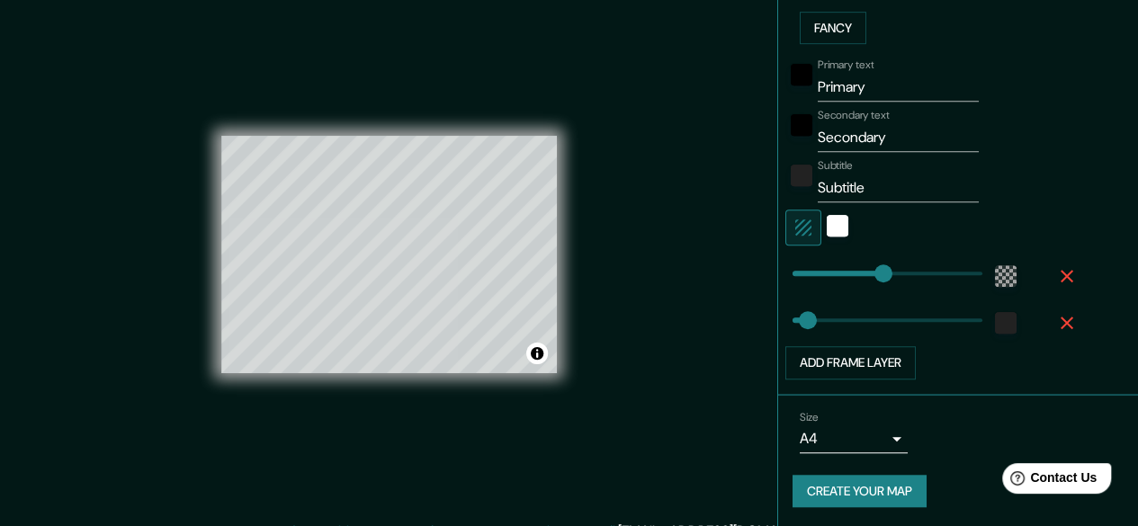
scroll to position [255, 0]
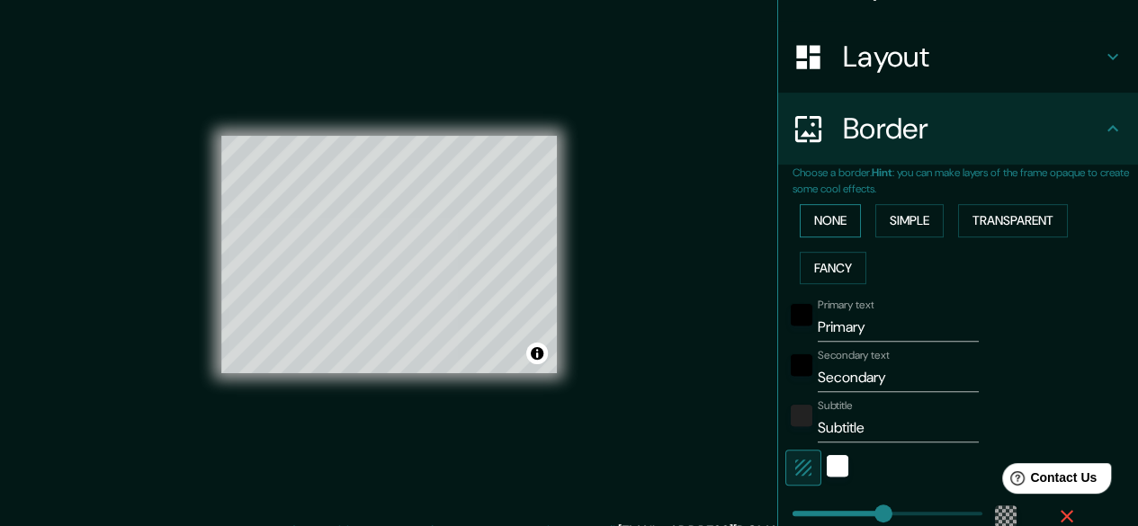
click at [812, 216] on button "None" at bounding box center [830, 220] width 61 height 33
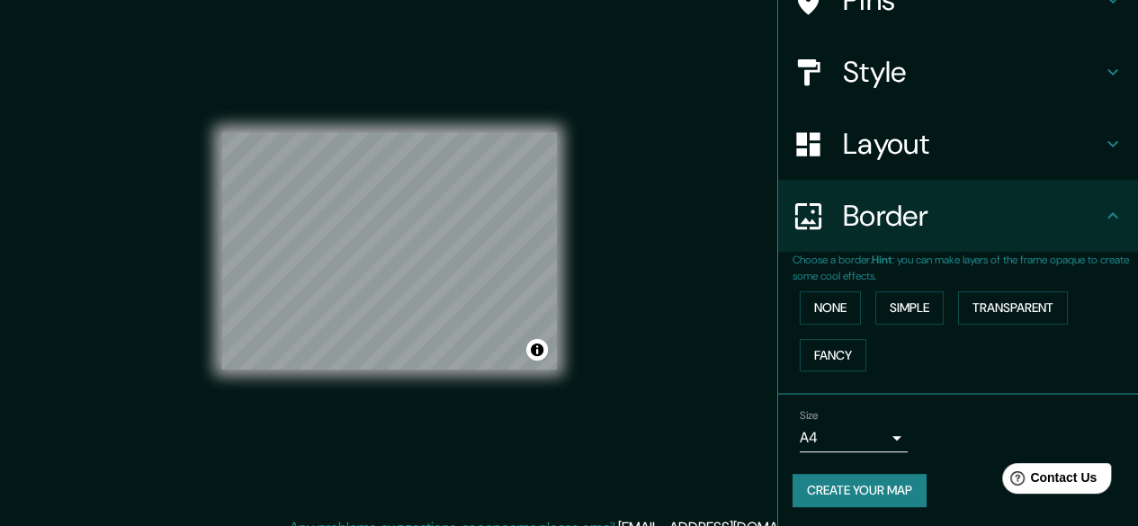
scroll to position [33, 0]
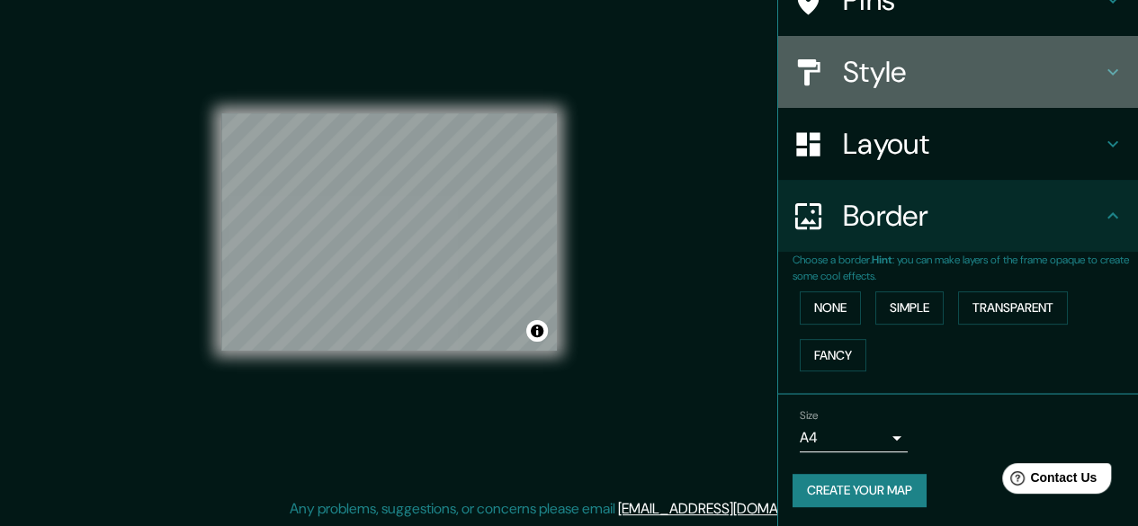
click at [918, 81] on h4 "Style" at bounding box center [972, 72] width 259 height 36
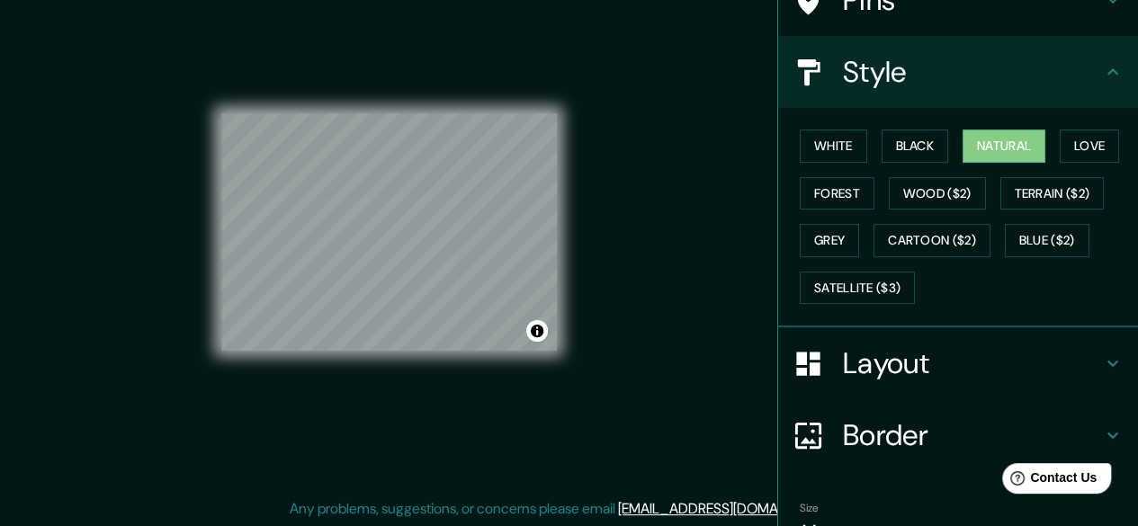
click at [1051, 20] on div "Pins" at bounding box center [958, 0] width 360 height 72
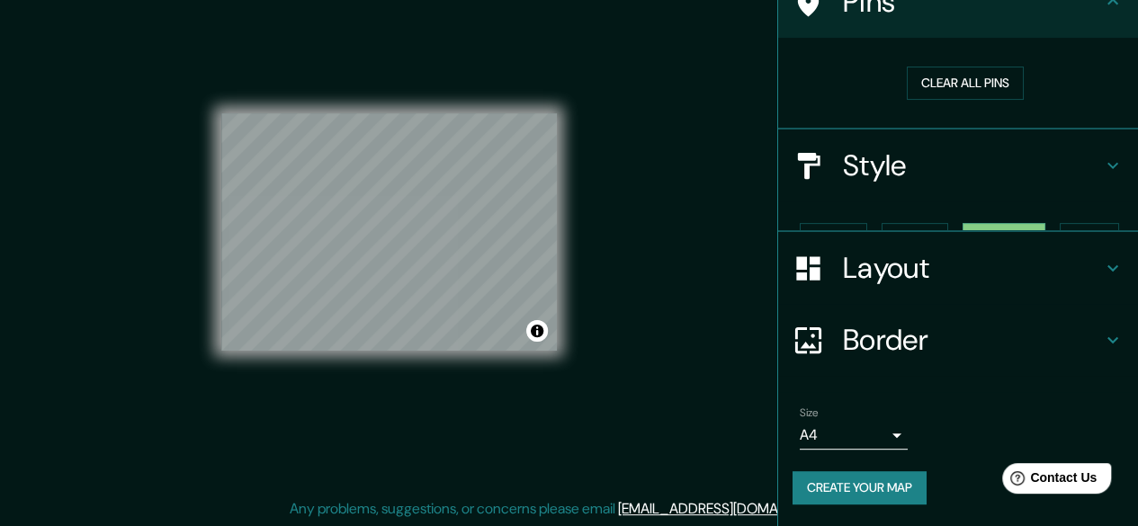
scroll to position [133, 0]
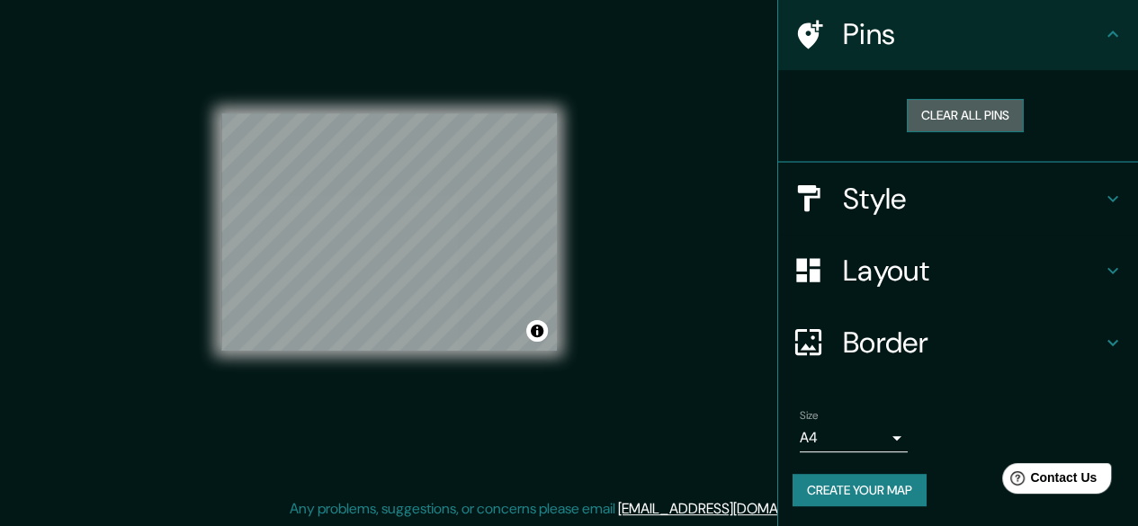
click at [984, 108] on button "Clear all pins" at bounding box center [965, 115] width 117 height 33
click at [957, 203] on h4 "Style" at bounding box center [972, 199] width 259 height 36
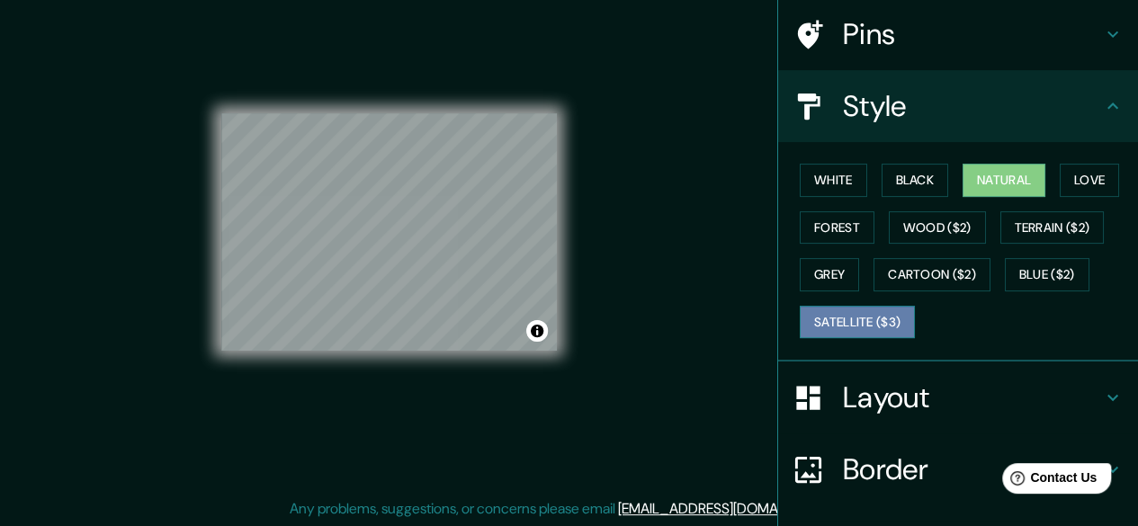
click at [852, 313] on button "Satellite ($3)" at bounding box center [857, 322] width 115 height 33
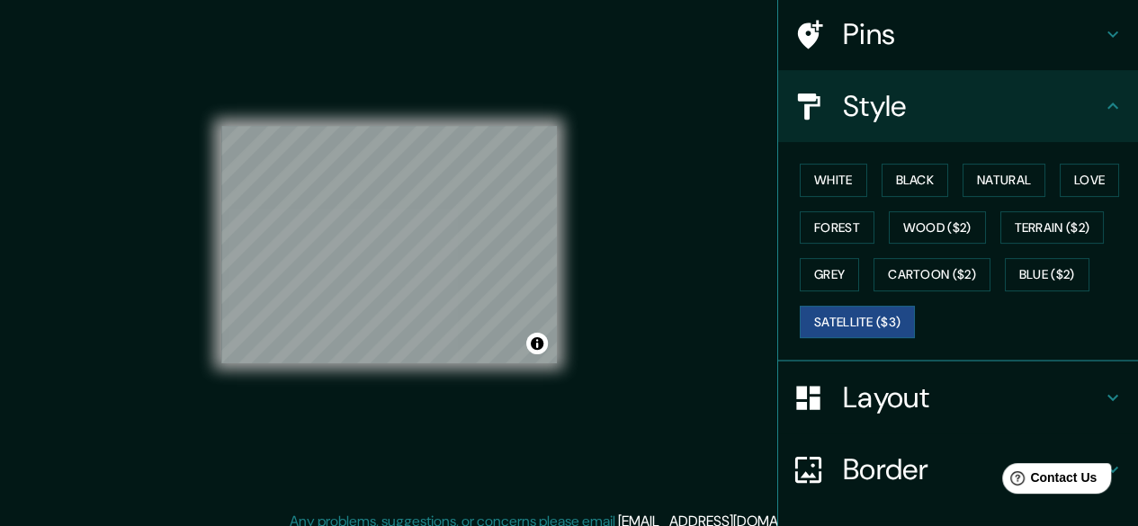
scroll to position [0, 0]
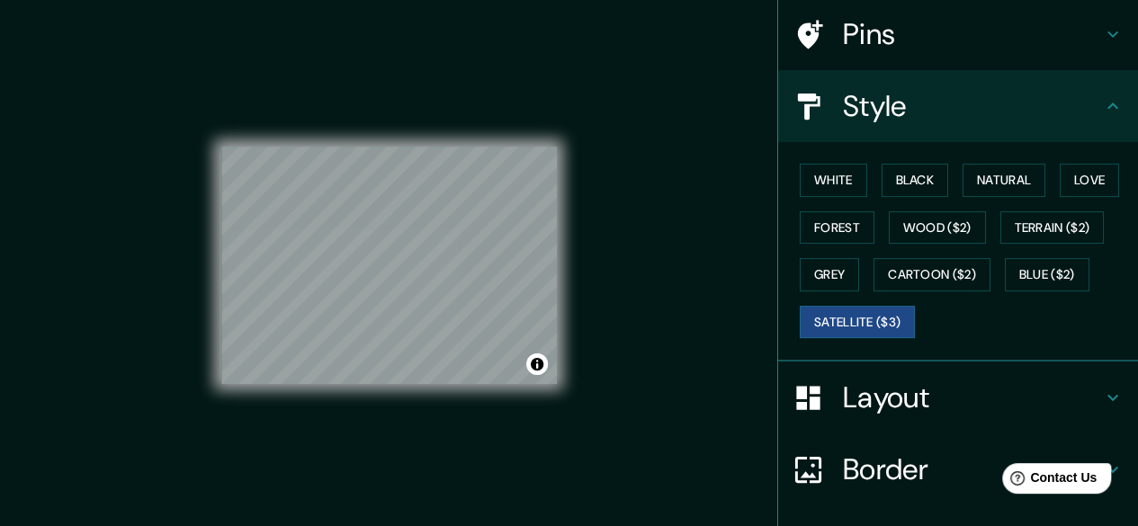
click at [909, 54] on div "Pins" at bounding box center [958, 34] width 360 height 72
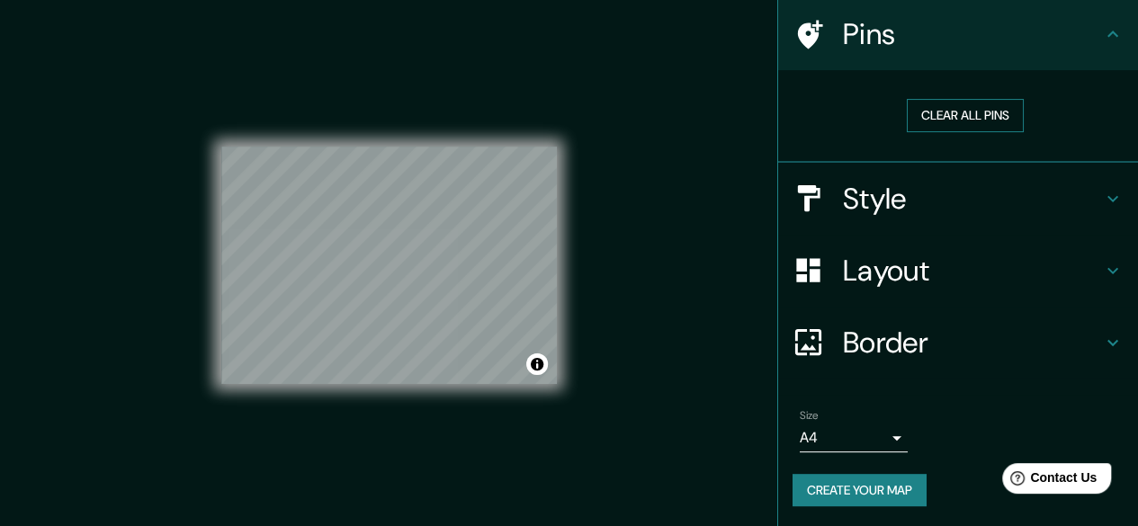
click at [956, 112] on button "Clear all pins" at bounding box center [965, 115] width 117 height 33
click at [387, 221] on div at bounding box center [387, 219] width 14 height 14
click at [916, 106] on button "Clear all pins" at bounding box center [965, 115] width 117 height 33
click at [913, 107] on button "Clear all pins" at bounding box center [965, 115] width 117 height 33
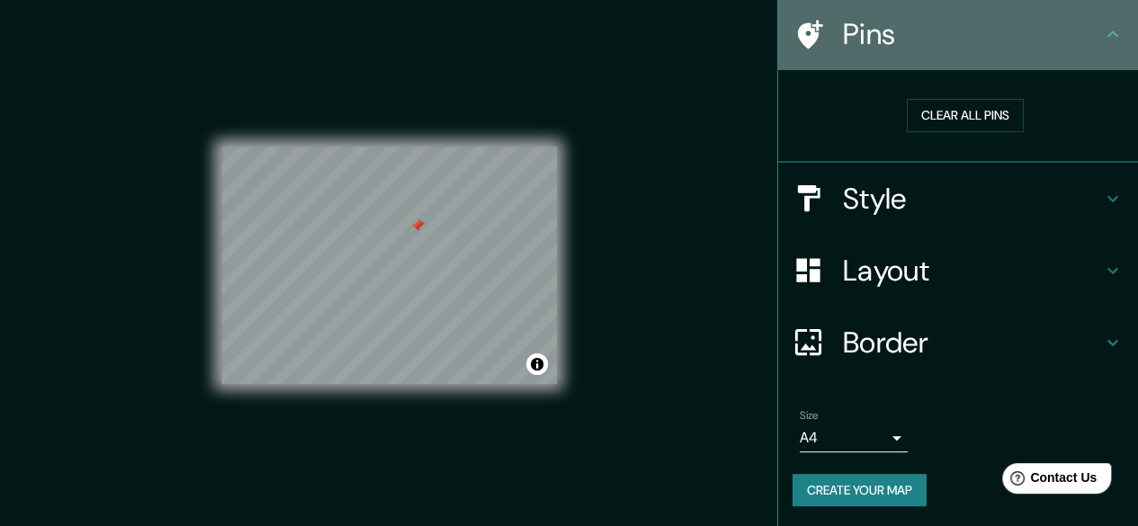
click at [1078, 24] on h4 "Pins" at bounding box center [972, 34] width 259 height 36
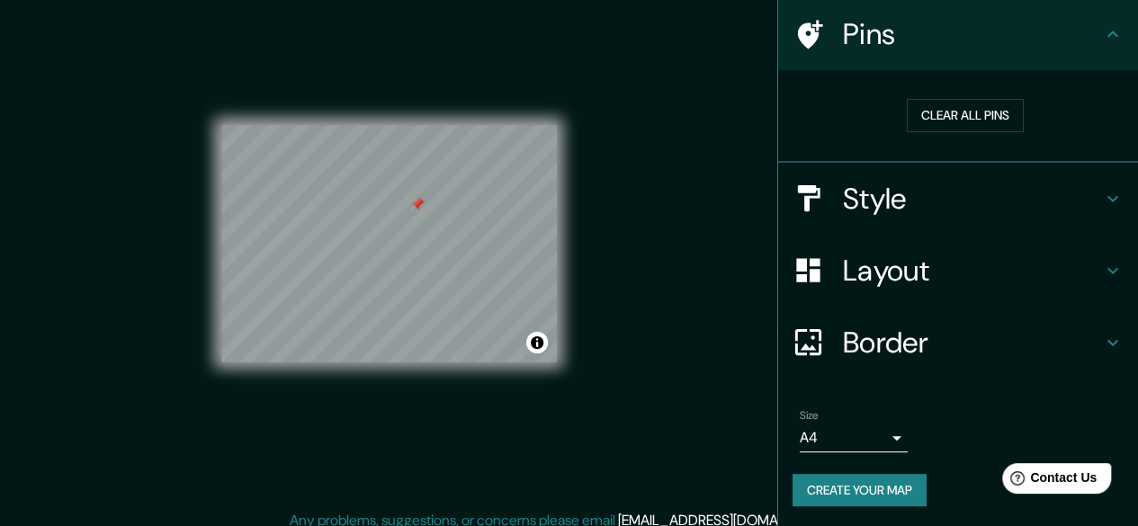
scroll to position [33, 0]
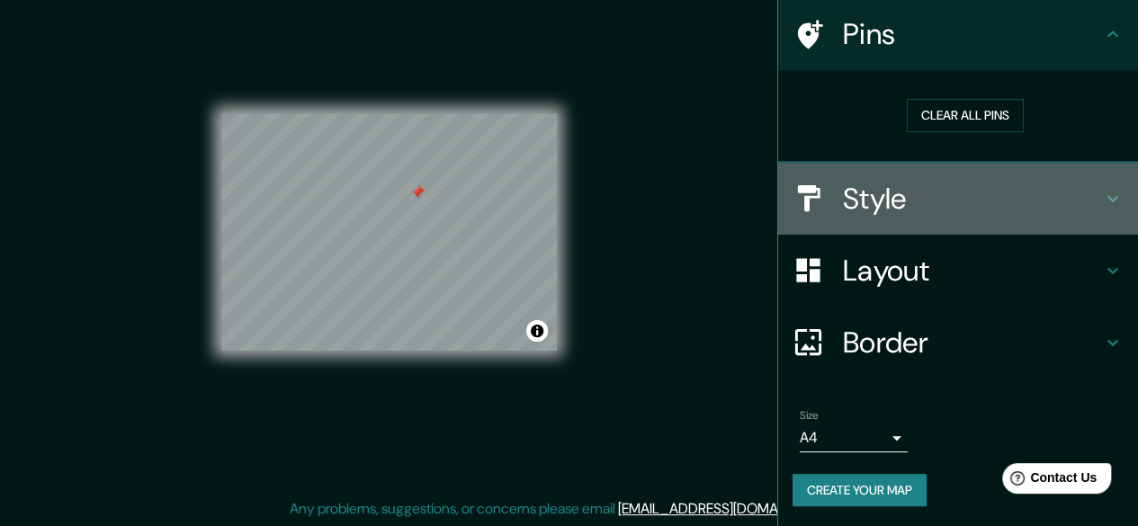
click at [955, 217] on div "Style" at bounding box center [958, 199] width 360 height 72
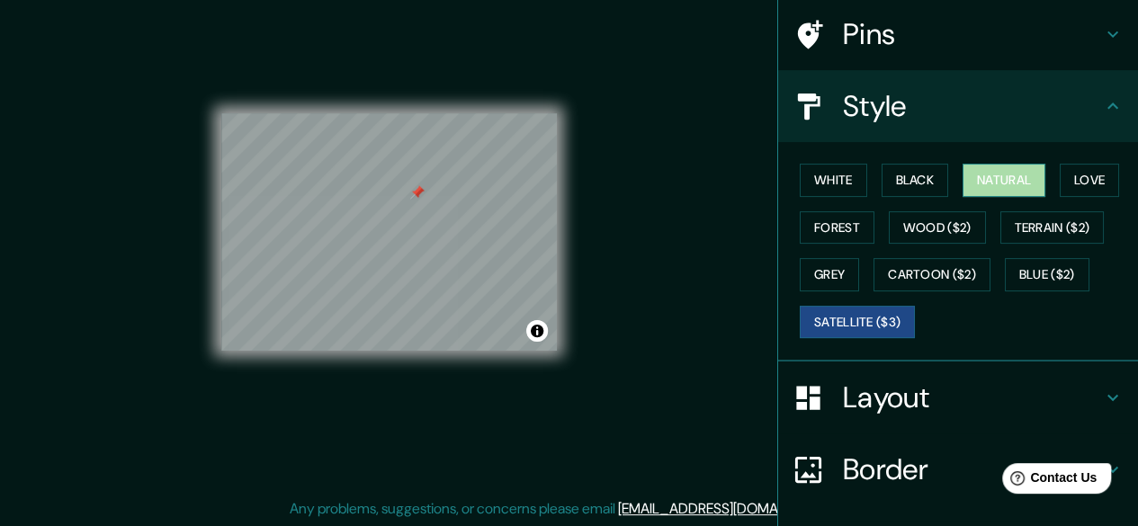
click at [986, 177] on button "Natural" at bounding box center [1004, 180] width 83 height 33
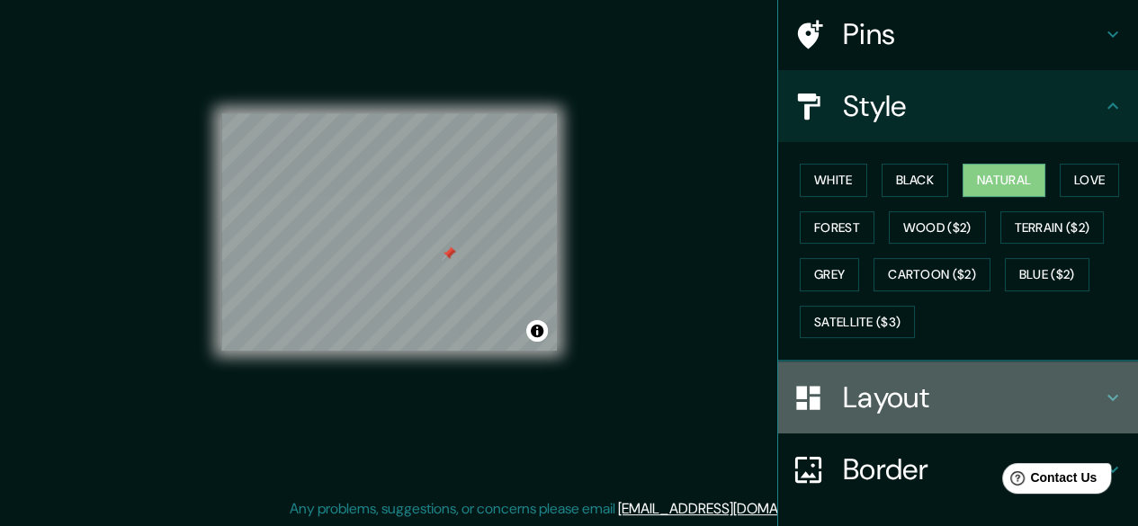
click at [1102, 399] on icon at bounding box center [1113, 398] width 22 height 22
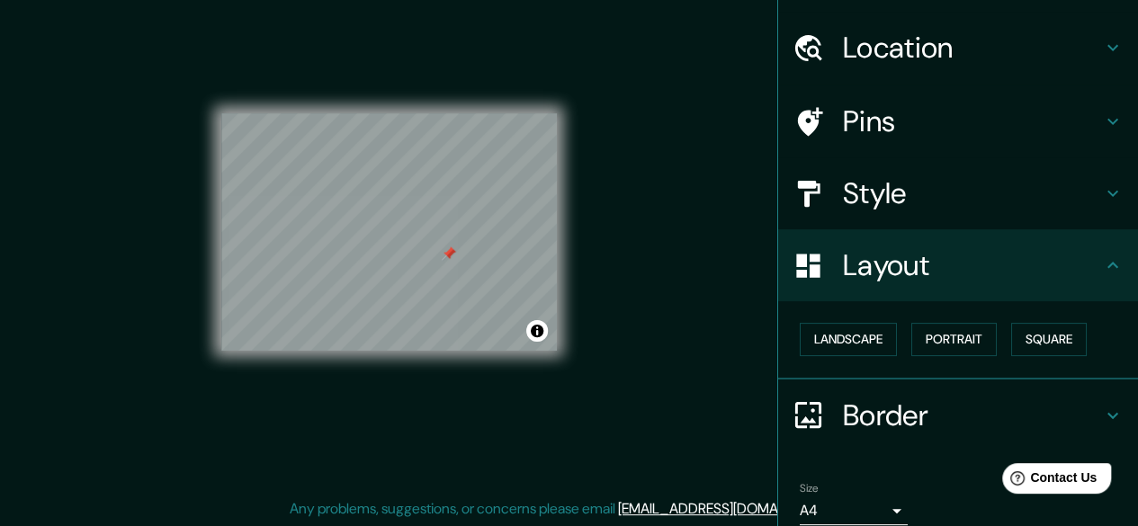
scroll to position [0, 0]
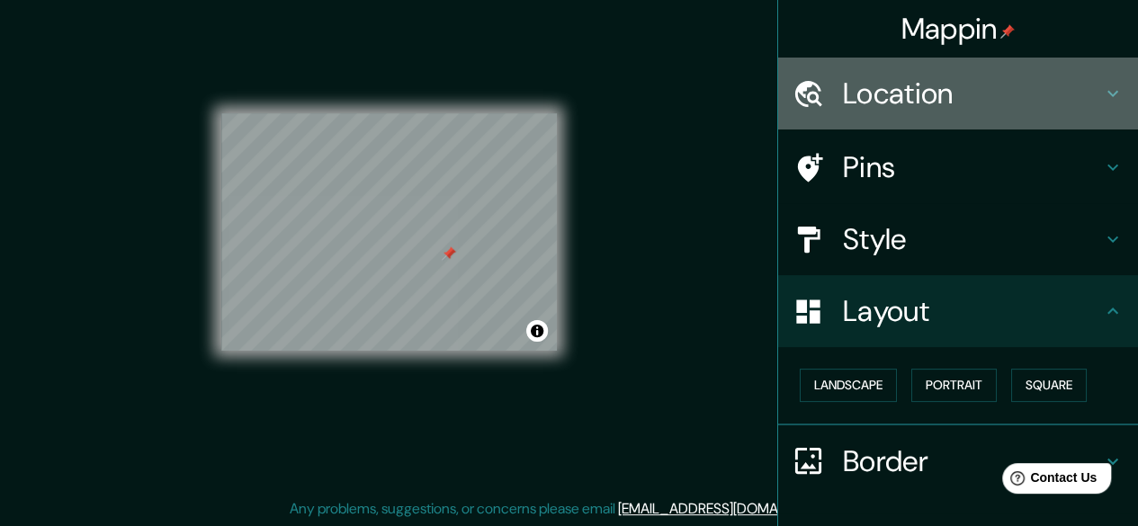
click at [1009, 80] on h4 "Location" at bounding box center [972, 94] width 259 height 36
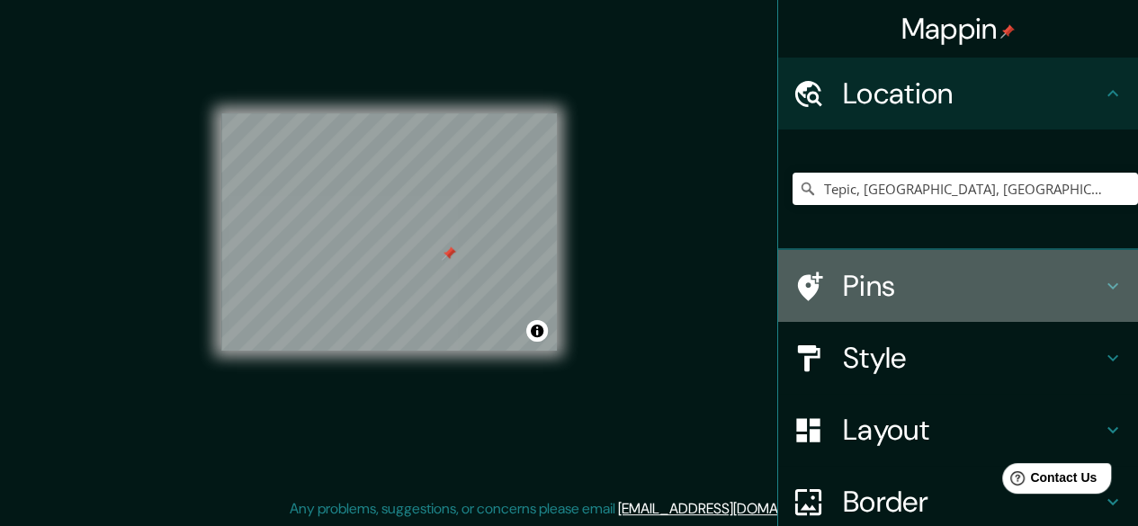
click at [1008, 284] on h4 "Pins" at bounding box center [972, 286] width 259 height 36
